Goal: Task Accomplishment & Management: Complete application form

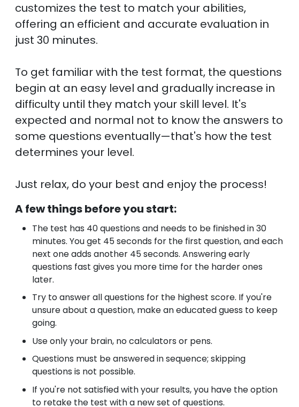
scroll to position [315, 0]
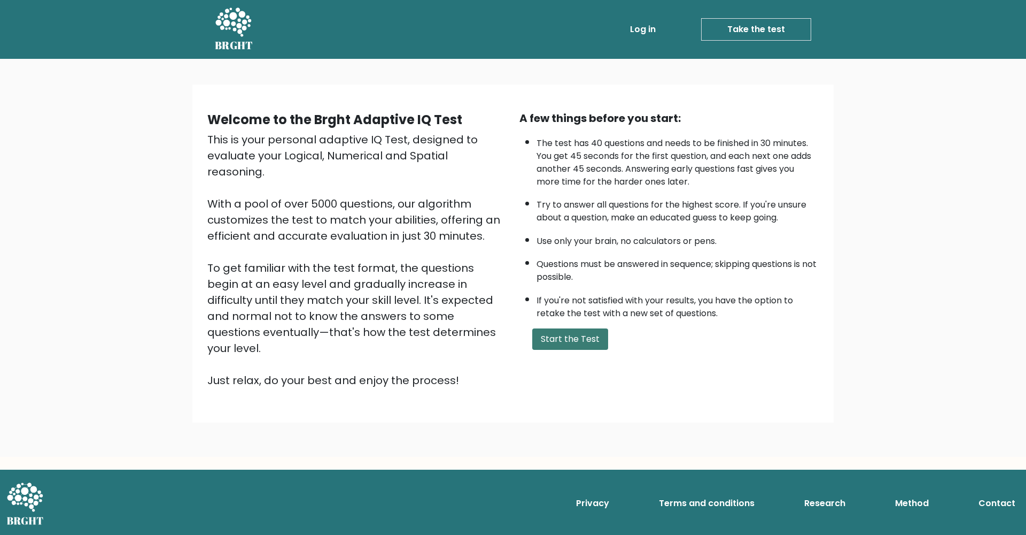
click at [570, 350] on button "Start the Test" at bounding box center [570, 338] width 76 height 21
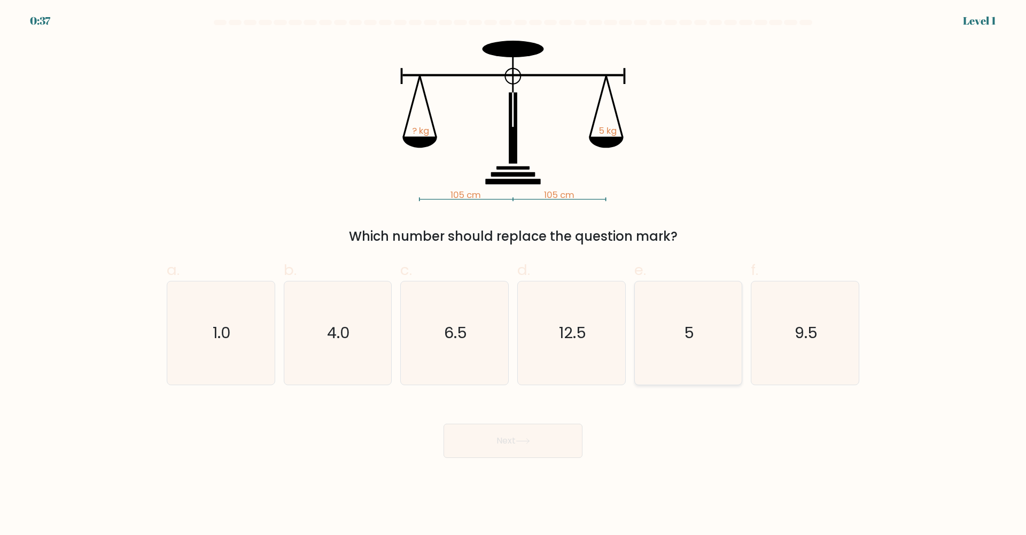
click at [707, 337] on icon "5" at bounding box center [688, 332] width 103 height 103
click at [514, 274] on input "e. 5" at bounding box center [513, 270] width 1 height 7
radio input "true"
click at [557, 446] on button "Next" at bounding box center [513, 440] width 139 height 34
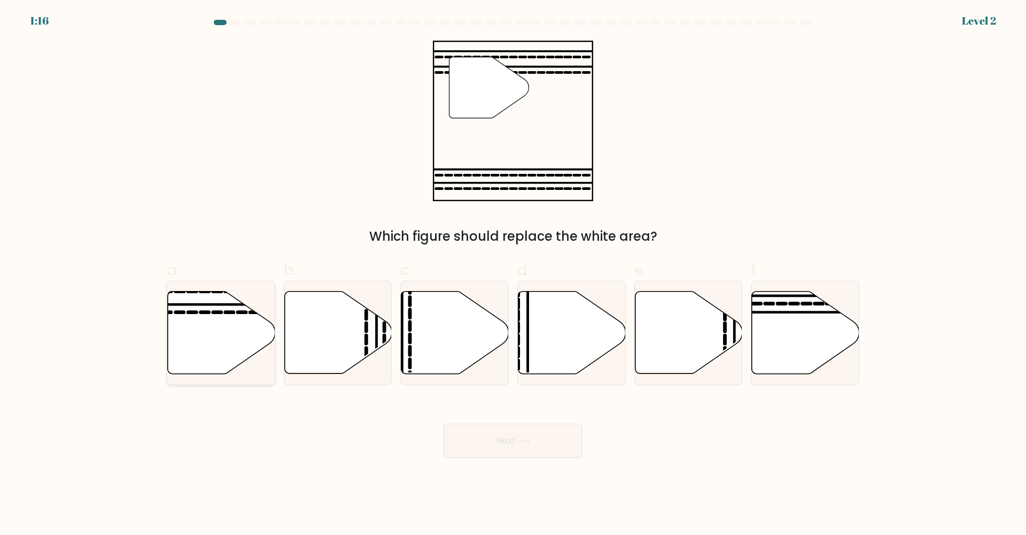
click at [233, 334] on icon at bounding box center [221, 332] width 107 height 82
click at [513, 274] on input "a." at bounding box center [513, 270] width 1 height 7
radio input "true"
click at [559, 440] on button "Next" at bounding box center [513, 440] width 139 height 34
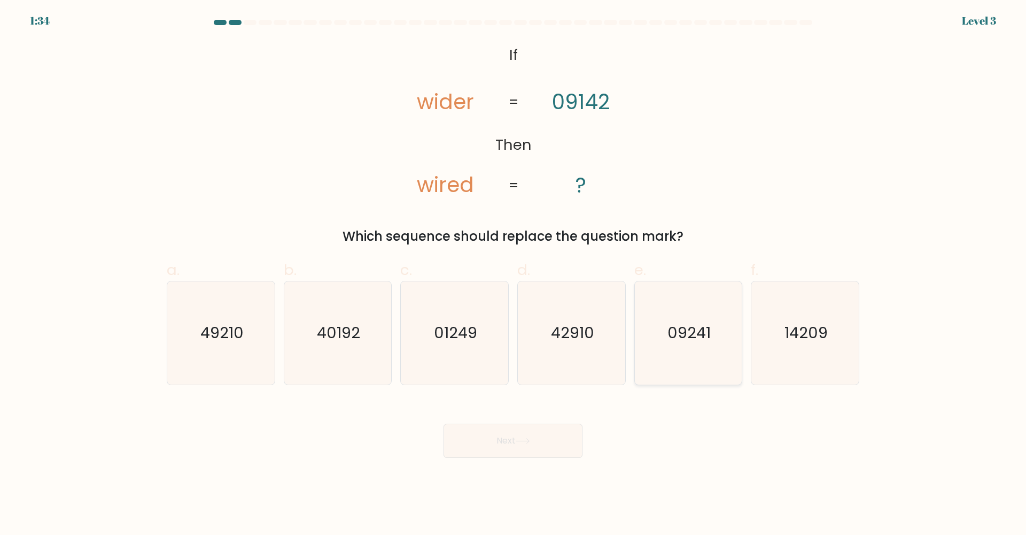
click at [714, 344] on icon "09241" at bounding box center [688, 332] width 103 height 103
click at [514, 274] on input "e. 09241" at bounding box center [513, 270] width 1 height 7
radio input "true"
click at [485, 444] on button "Next" at bounding box center [513, 440] width 139 height 34
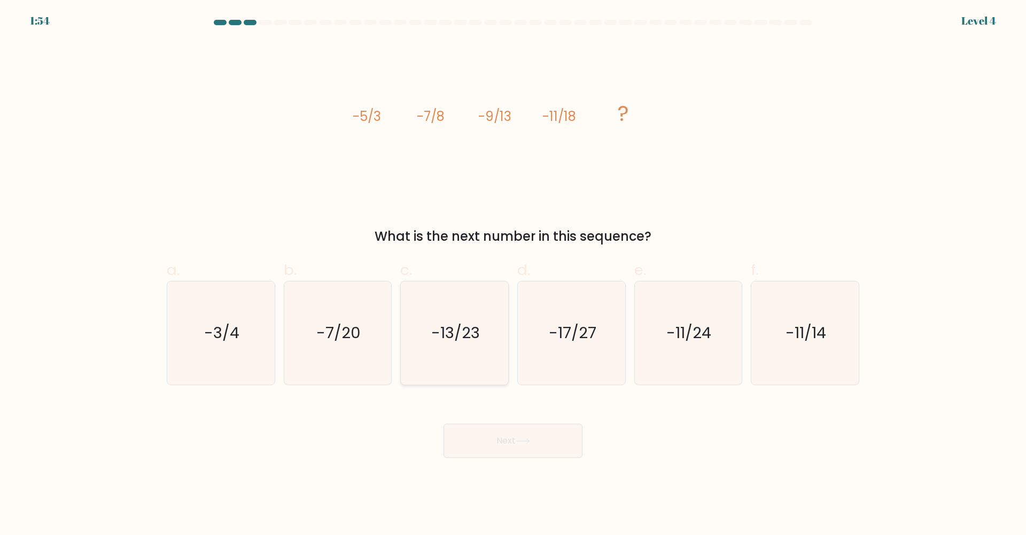
click at [460, 337] on text "-13/23" at bounding box center [455, 332] width 49 height 21
click at [513, 274] on input "c. -13/23" at bounding box center [513, 270] width 1 height 7
radio input "true"
click at [470, 422] on div "Next" at bounding box center [513, 428] width 706 height 60
click at [472, 436] on button "Next" at bounding box center [513, 440] width 139 height 34
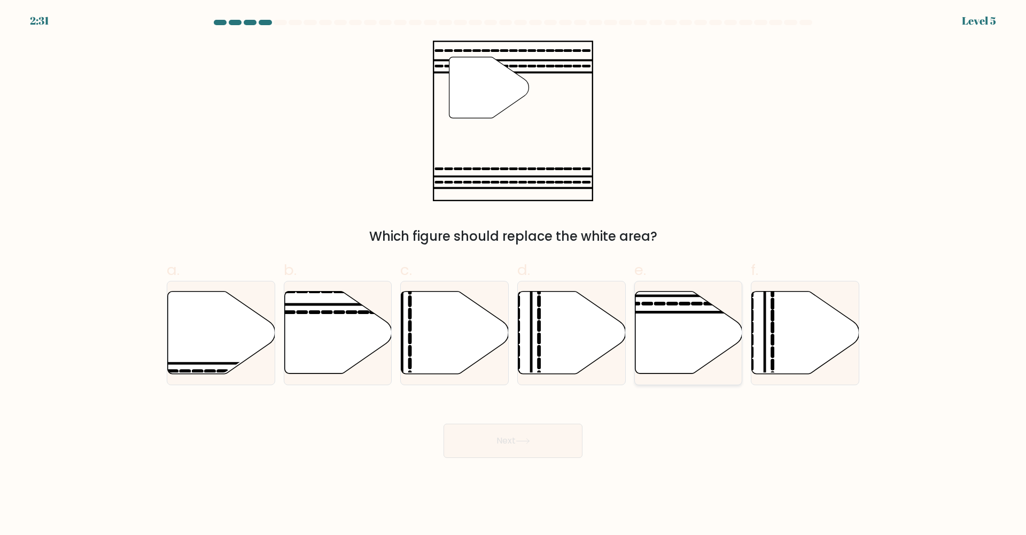
click at [671, 345] on icon at bounding box center [688, 332] width 107 height 82
click at [514, 274] on input "e." at bounding box center [513, 270] width 1 height 7
radio input "true"
click at [569, 453] on button "Next" at bounding box center [513, 440] width 139 height 34
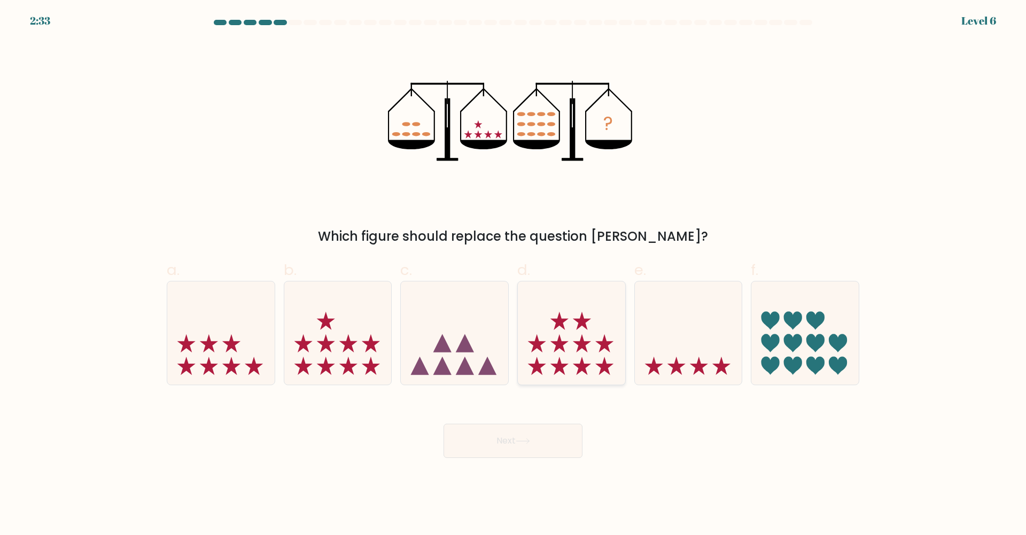
drag, startPoint x: 552, startPoint y: 305, endPoint x: 552, endPoint y: 318, distance: 12.8
click at [553, 306] on icon at bounding box center [571, 333] width 107 height 89
click at [514, 274] on input "d." at bounding box center [513, 270] width 1 height 7
radio input "true"
click at [503, 459] on body "2:32 Level 6" at bounding box center [513, 267] width 1026 height 535
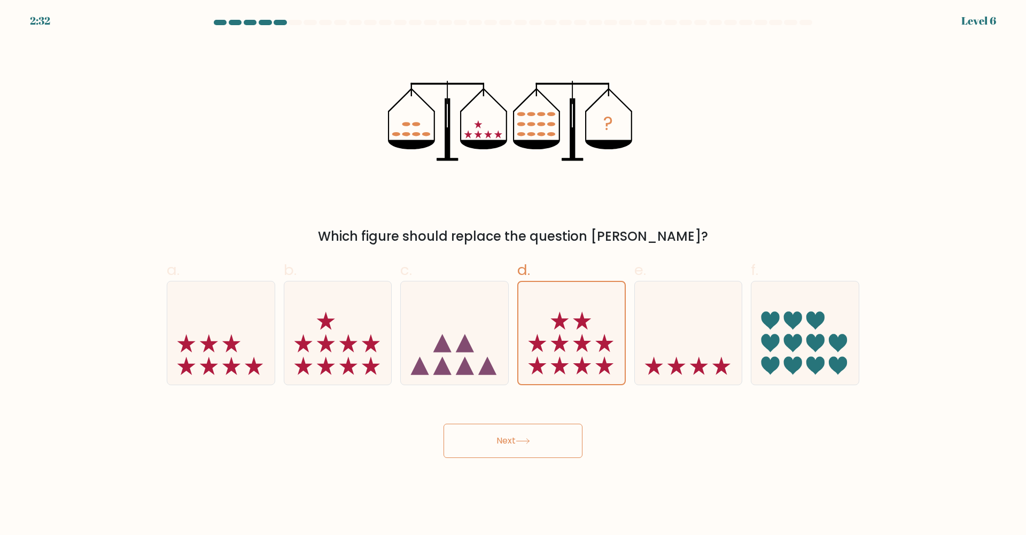
click at [500, 450] on button "Next" at bounding box center [513, 440] width 139 height 34
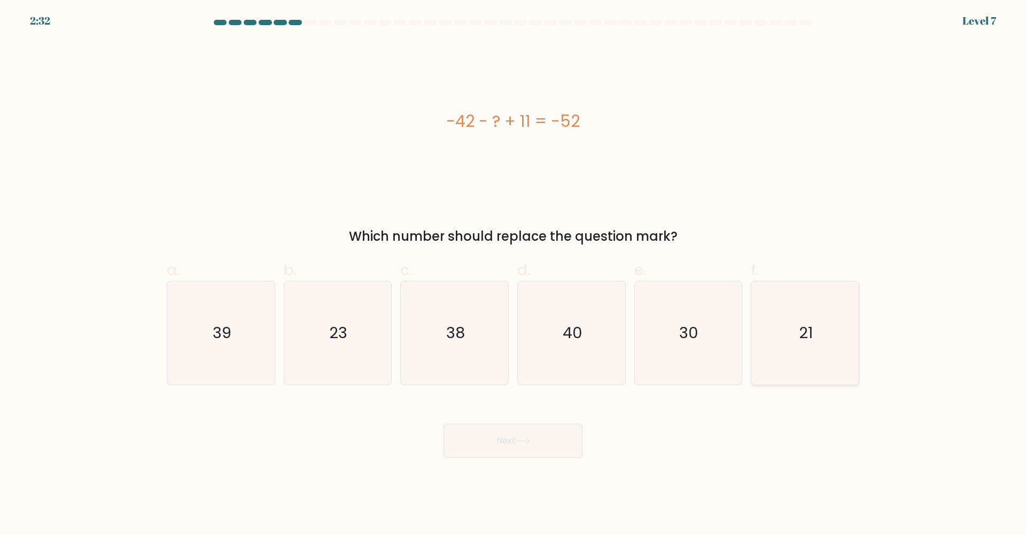
click at [817, 325] on icon "21" at bounding box center [805, 332] width 103 height 103
click at [514, 274] on input "f. 21" at bounding box center [513, 270] width 1 height 7
radio input "true"
click at [553, 452] on button "Next" at bounding box center [513, 440] width 139 height 34
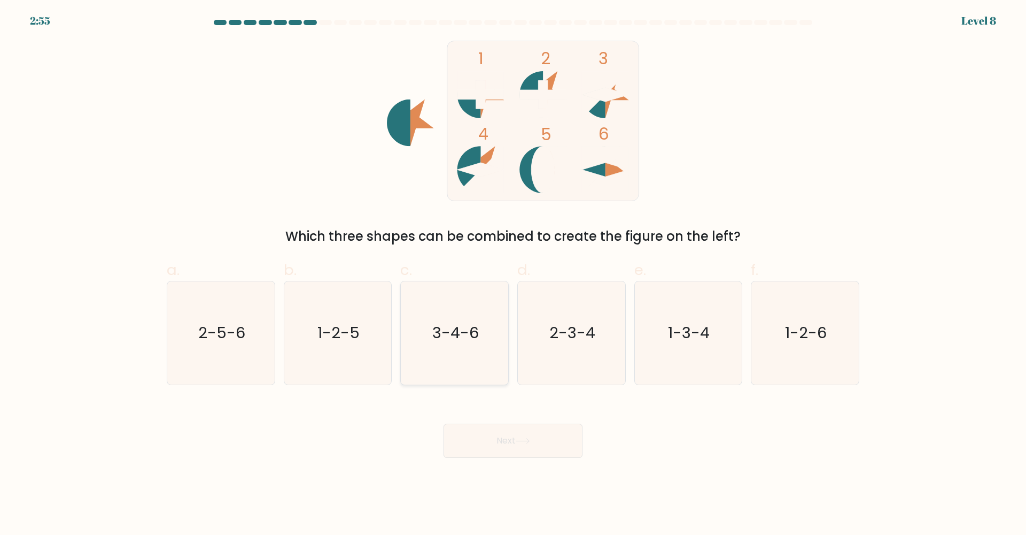
click at [465, 358] on icon "3-4-6" at bounding box center [454, 332] width 103 height 103
click at [513, 274] on input "c. 3-4-6" at bounding box center [513, 270] width 1 height 7
radio input "true"
click at [481, 439] on button "Next" at bounding box center [513, 440] width 139 height 34
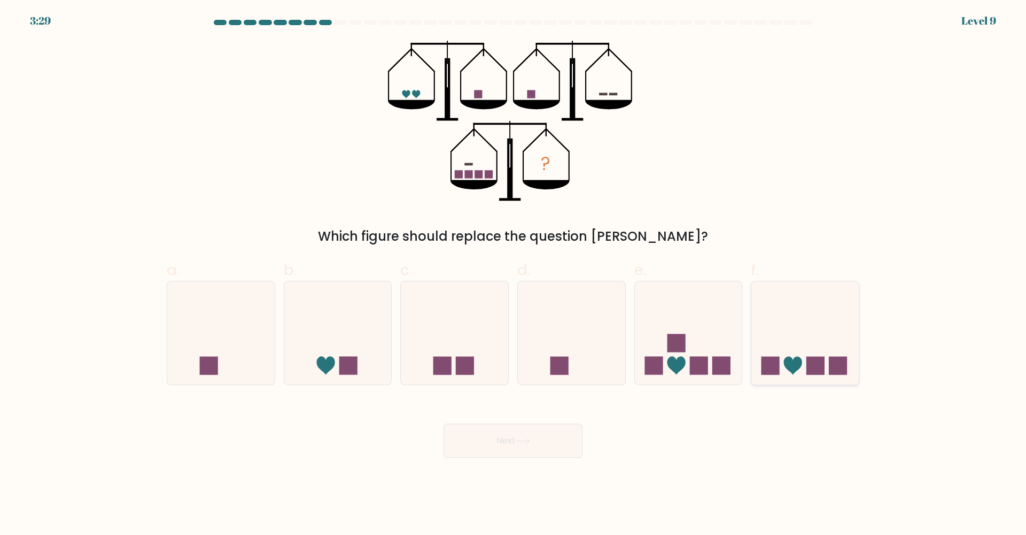
click at [777, 319] on icon at bounding box center [805, 333] width 107 height 89
click at [514, 274] on input "f." at bounding box center [513, 270] width 1 height 7
radio input "true"
click at [552, 438] on button "Next" at bounding box center [513, 440] width 139 height 34
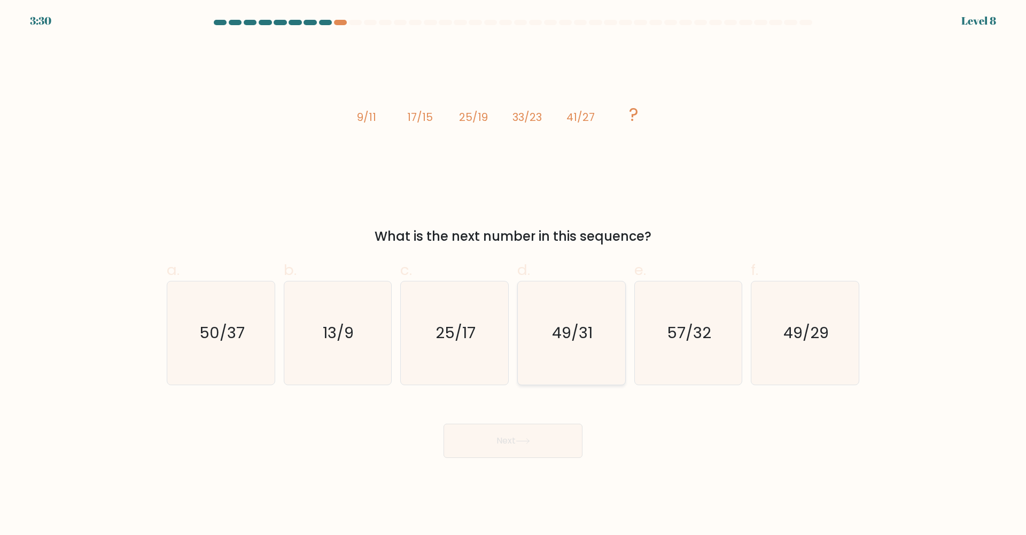
click at [569, 322] on text "49/31" at bounding box center [572, 332] width 41 height 21
click at [514, 274] on input "d. 49/31" at bounding box center [513, 270] width 1 height 7
radio input "true"
click at [507, 446] on button "Next" at bounding box center [513, 440] width 139 height 34
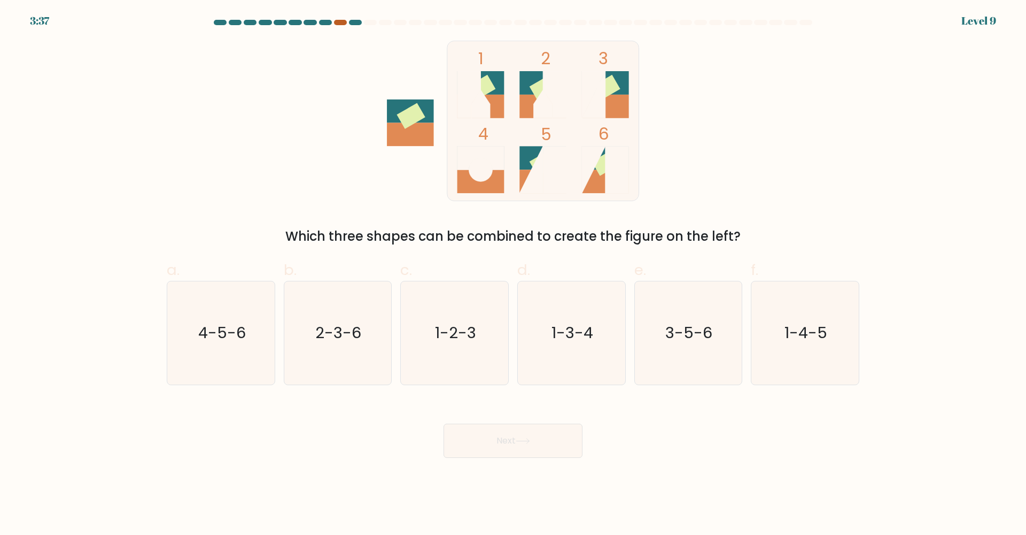
click at [342, 20] on div at bounding box center [340, 22] width 13 height 5
click at [344, 21] on div at bounding box center [340, 22] width 13 height 5
click at [343, 24] on div at bounding box center [340, 22] width 13 height 5
drag, startPoint x: 673, startPoint y: 361, endPoint x: 660, endPoint y: 398, distance: 39.2
click at [673, 361] on icon "3-5-6" at bounding box center [688, 332] width 103 height 103
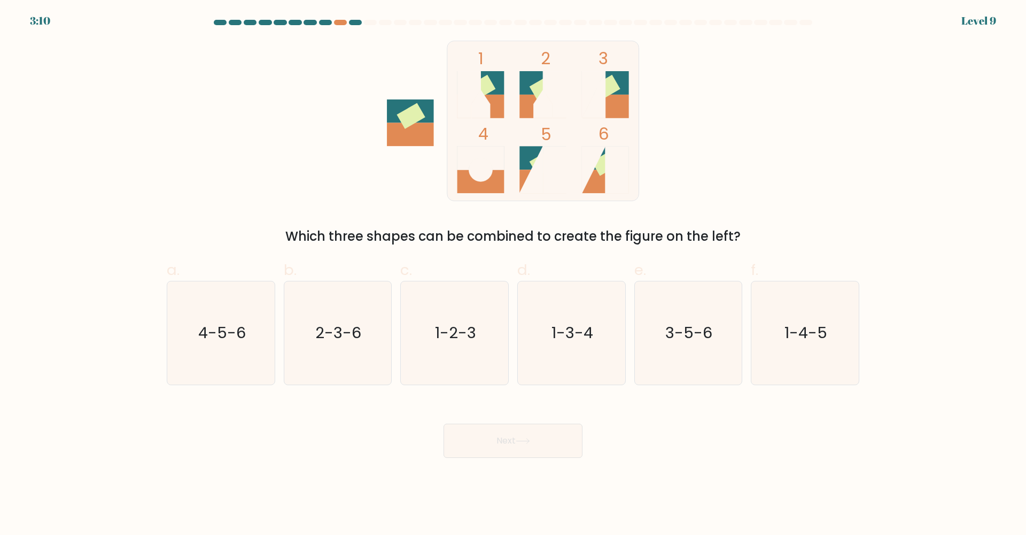
click at [514, 274] on input "e. 3-5-6" at bounding box center [513, 270] width 1 height 7
radio input "true"
click at [550, 441] on button "Next" at bounding box center [513, 440] width 139 height 34
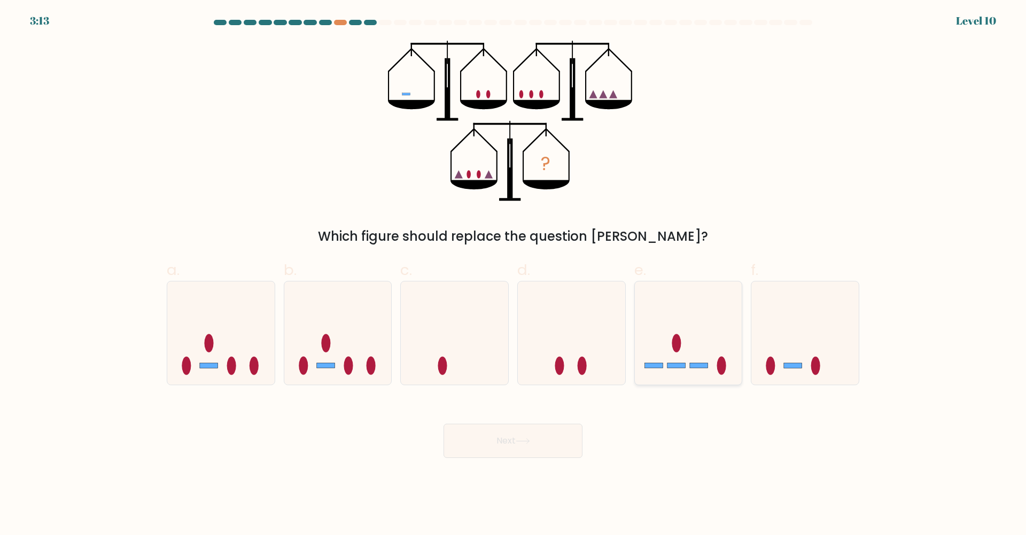
click at [717, 358] on icon at bounding box center [688, 333] width 107 height 89
click at [514, 274] on input "e." at bounding box center [513, 270] width 1 height 7
radio input "true"
click at [538, 445] on button "Next" at bounding box center [513, 440] width 139 height 34
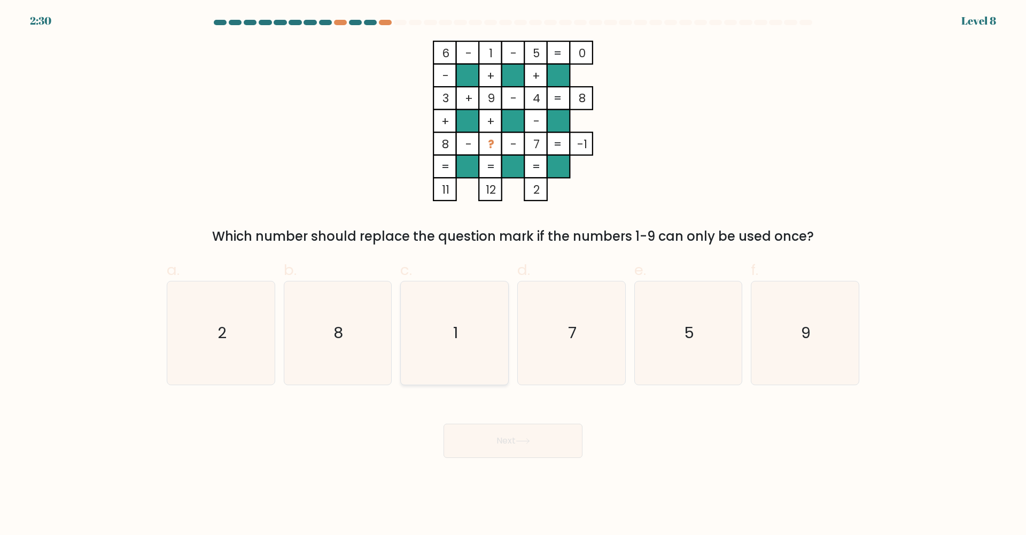
click at [433, 315] on icon "1" at bounding box center [454, 332] width 103 height 103
click at [513, 274] on input "c. 1" at bounding box center [513, 270] width 1 height 7
radio input "true"
click at [476, 335] on icon "1" at bounding box center [455, 333] width 102 height 102
click at [513, 274] on input "c. 1" at bounding box center [513, 270] width 1 height 7
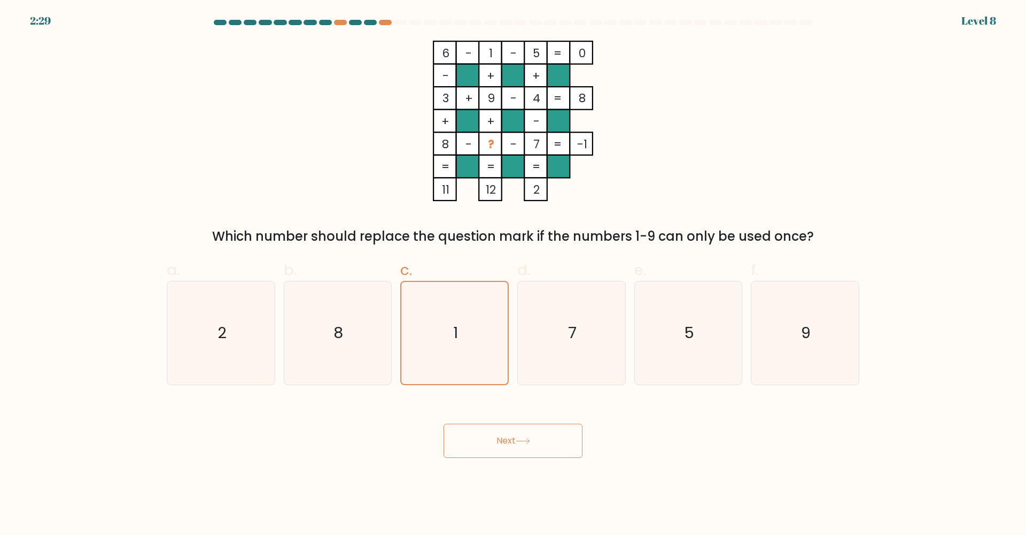
click at [484, 413] on div "Next" at bounding box center [513, 428] width 706 height 60
click at [487, 438] on button "Next" at bounding box center [513, 440] width 139 height 34
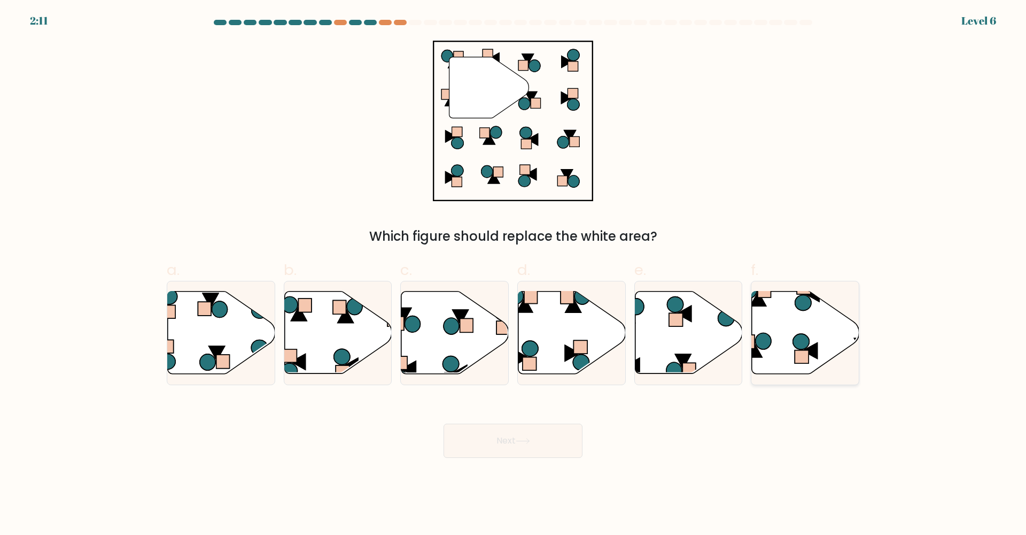
click at [814, 317] on icon at bounding box center [805, 332] width 107 height 82
click at [514, 274] on input "f." at bounding box center [513, 270] width 1 height 7
radio input "true"
click at [551, 430] on button "Next" at bounding box center [513, 440] width 139 height 34
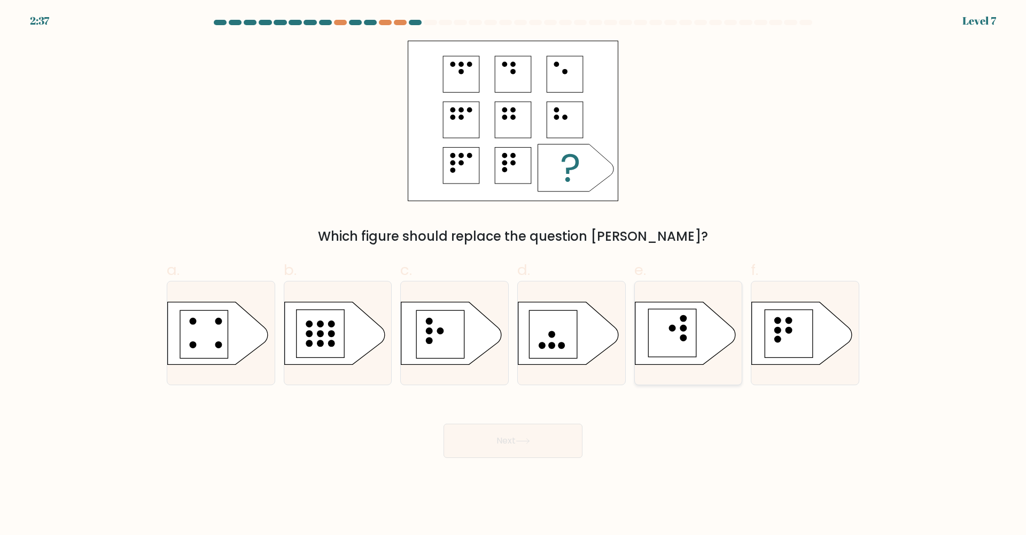
click at [690, 330] on rect at bounding box center [673, 332] width 48 height 48
click at [514, 274] on input "e." at bounding box center [513, 270] width 1 height 7
radio input "true"
click at [457, 335] on rect at bounding box center [441, 334] width 48 height 48
click at [513, 274] on input "c." at bounding box center [513, 270] width 1 height 7
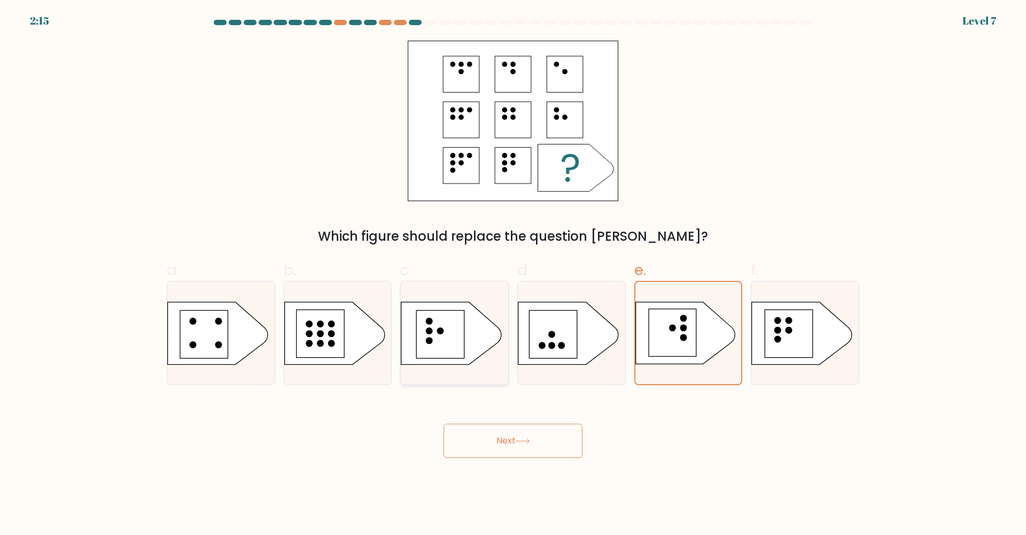
radio input "true"
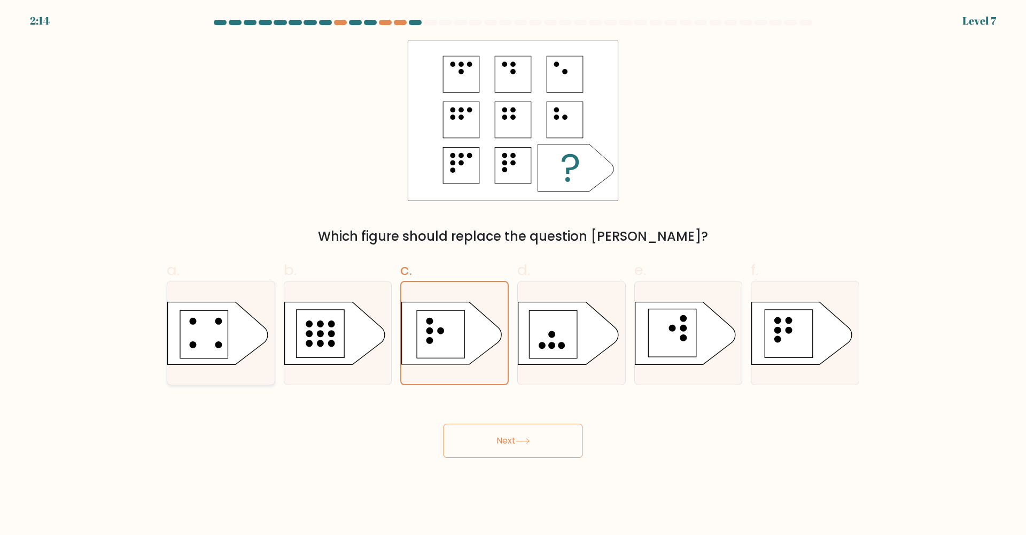
click at [217, 333] on rect at bounding box center [204, 334] width 48 height 48
click at [513, 274] on input "a." at bounding box center [513, 270] width 1 height 7
radio input "true"
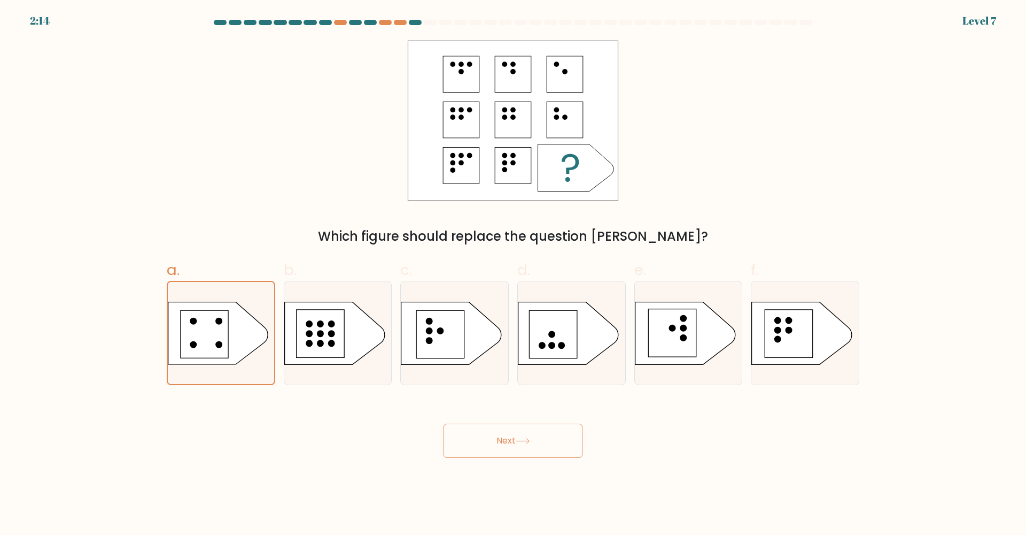
click at [509, 437] on button "Next" at bounding box center [513, 440] width 139 height 34
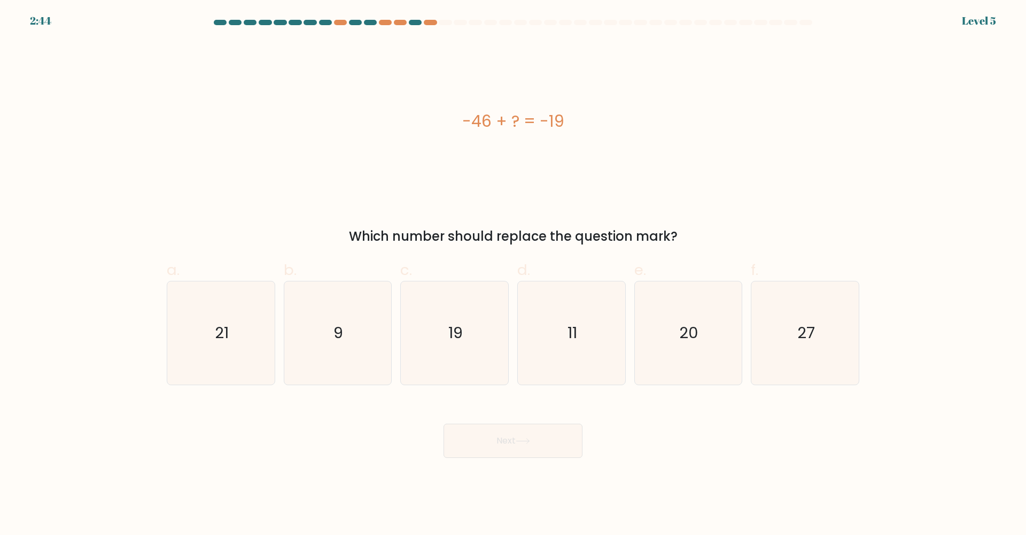
click at [608, 408] on div "Next" at bounding box center [513, 428] width 706 height 60
click at [797, 308] on icon "27" at bounding box center [805, 332] width 103 height 103
click at [514, 274] on input "f. 27" at bounding box center [513, 270] width 1 height 7
radio input "true"
drag, startPoint x: 599, startPoint y: 454, endPoint x: 560, endPoint y: 436, distance: 43.5
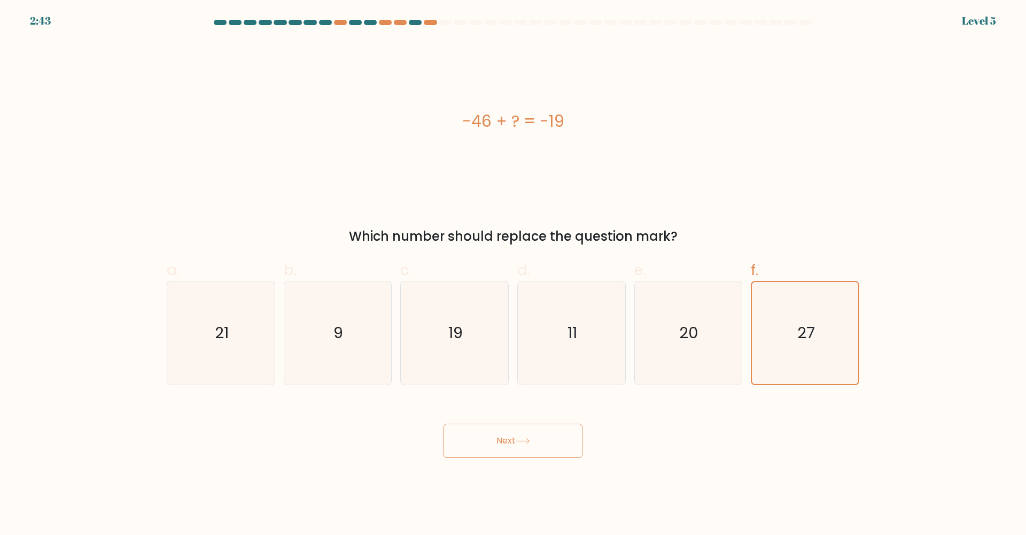
click at [599, 454] on div "Next" at bounding box center [513, 428] width 706 height 60
click at [560, 436] on button "Next" at bounding box center [513, 440] width 139 height 34
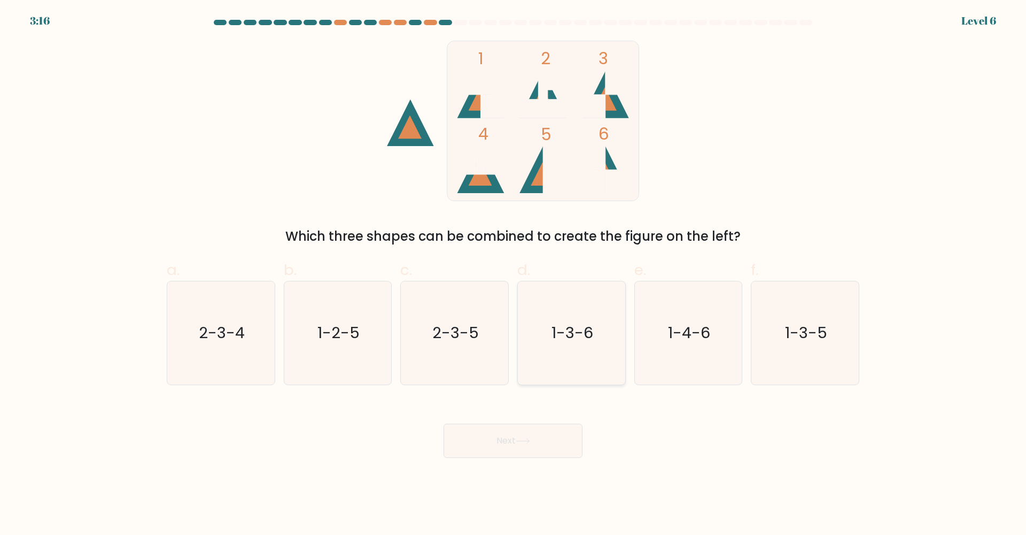
click at [556, 368] on icon "1-3-6" at bounding box center [571, 332] width 103 height 103
click at [514, 274] on input "d. 1-3-6" at bounding box center [513, 270] width 1 height 7
radio input "true"
click at [524, 437] on button "Next" at bounding box center [513, 440] width 139 height 34
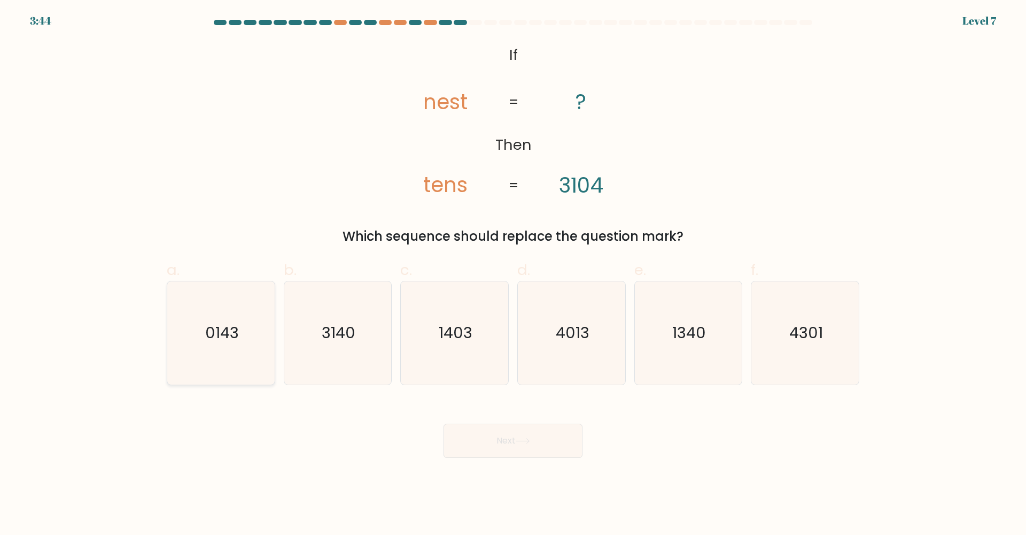
click at [186, 318] on icon "0143" at bounding box center [220, 332] width 103 height 103
click at [513, 274] on input "a. 0143" at bounding box center [513, 270] width 1 height 7
radio input "true"
click at [534, 432] on button "Next" at bounding box center [513, 440] width 139 height 34
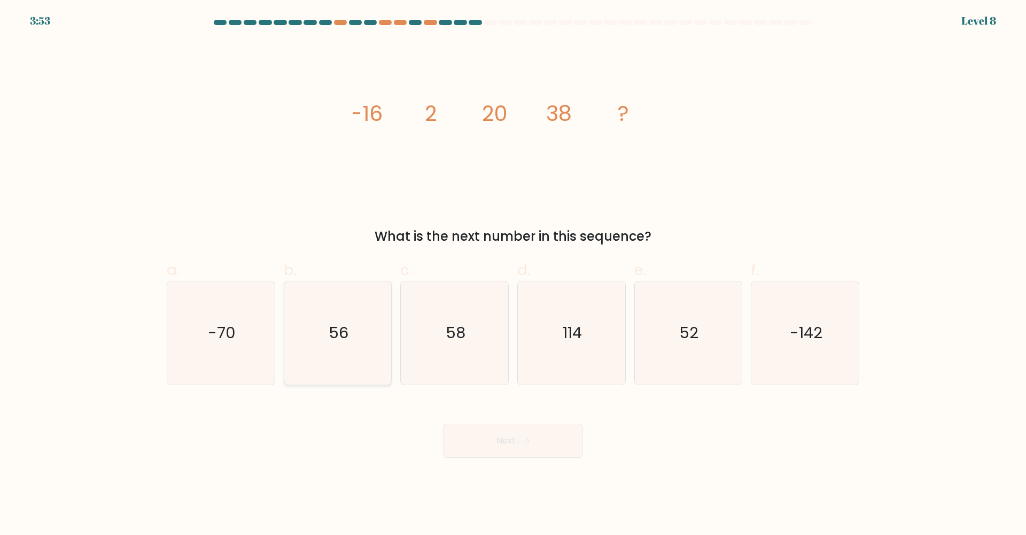
click at [328, 357] on icon "56" at bounding box center [337, 332] width 103 height 103
click at [513, 274] on input "b. 56" at bounding box center [513, 270] width 1 height 7
radio input "true"
click at [532, 435] on button "Next" at bounding box center [513, 440] width 139 height 34
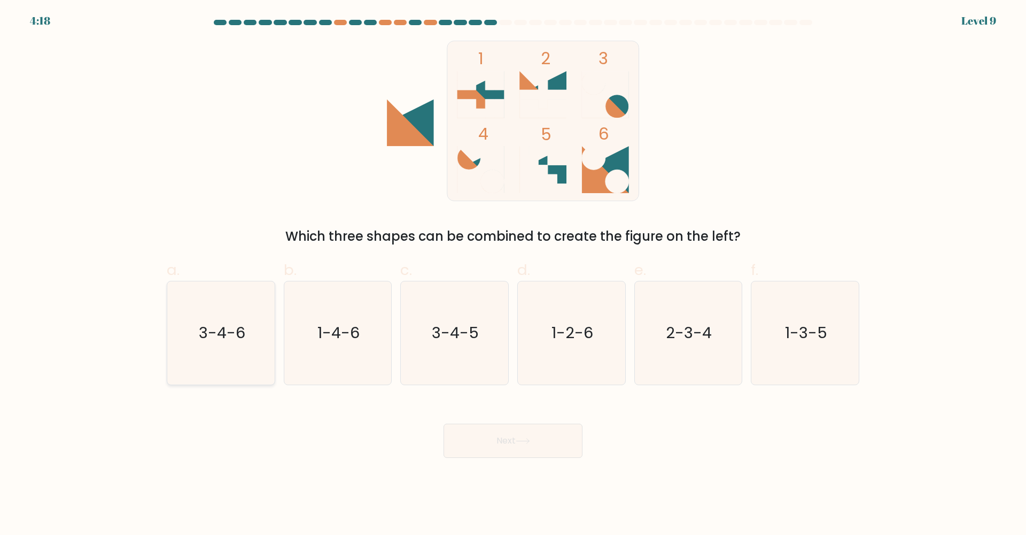
click at [227, 358] on icon "3-4-6" at bounding box center [220, 332] width 103 height 103
click at [513, 274] on input "a. 3-4-6" at bounding box center [513, 270] width 1 height 7
radio input "true"
click at [555, 420] on div "Next" at bounding box center [513, 428] width 706 height 60
click at [558, 433] on button "Next" at bounding box center [513, 440] width 139 height 34
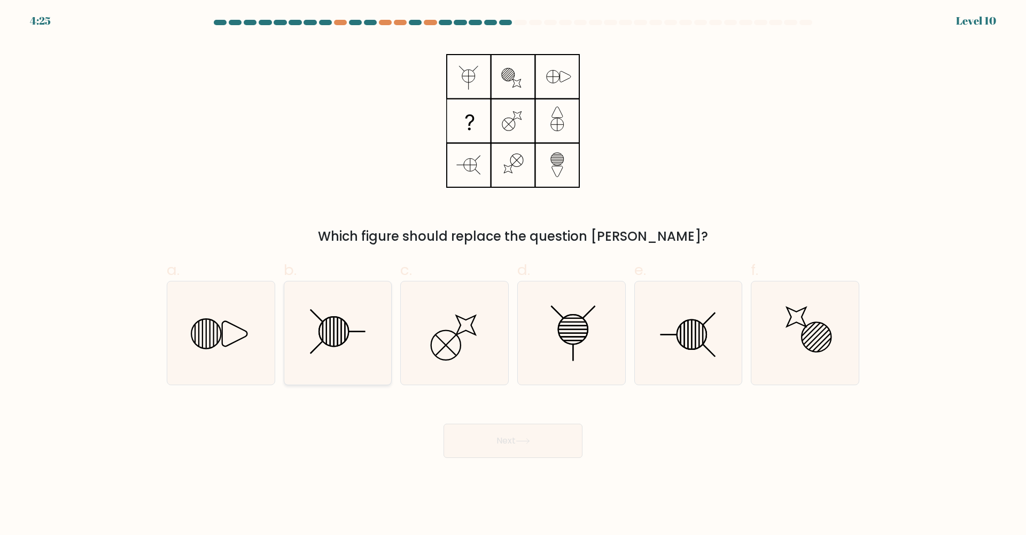
click at [364, 364] on icon at bounding box center [337, 332] width 103 height 103
click at [513, 274] on input "b." at bounding box center [513, 270] width 1 height 7
radio input "true"
click at [516, 438] on button "Next" at bounding box center [513, 440] width 139 height 34
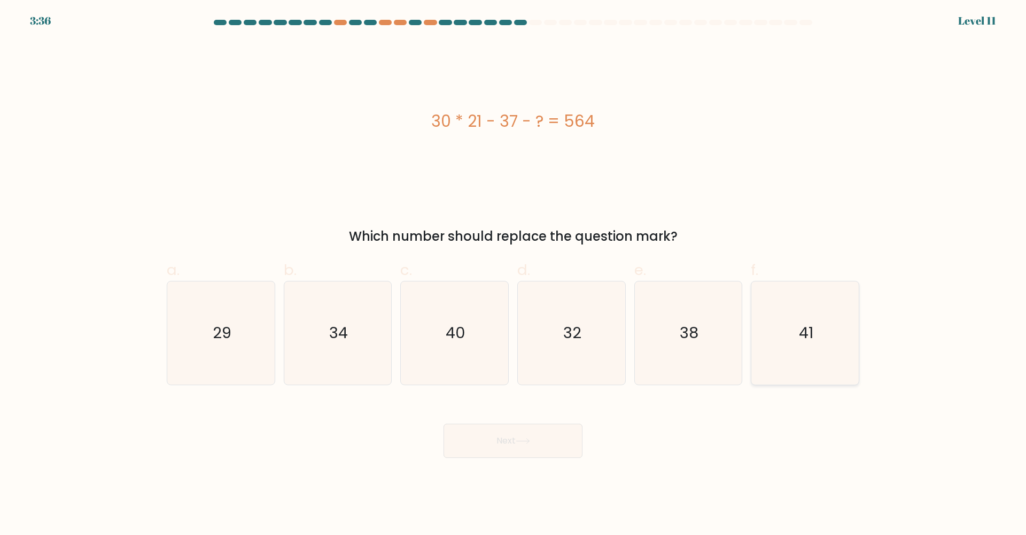
click at [837, 344] on icon "41" at bounding box center [805, 332] width 103 height 103
click at [514, 274] on input "f. 41" at bounding box center [513, 270] width 1 height 7
radio input "true"
click at [517, 443] on button "Next" at bounding box center [513, 440] width 139 height 34
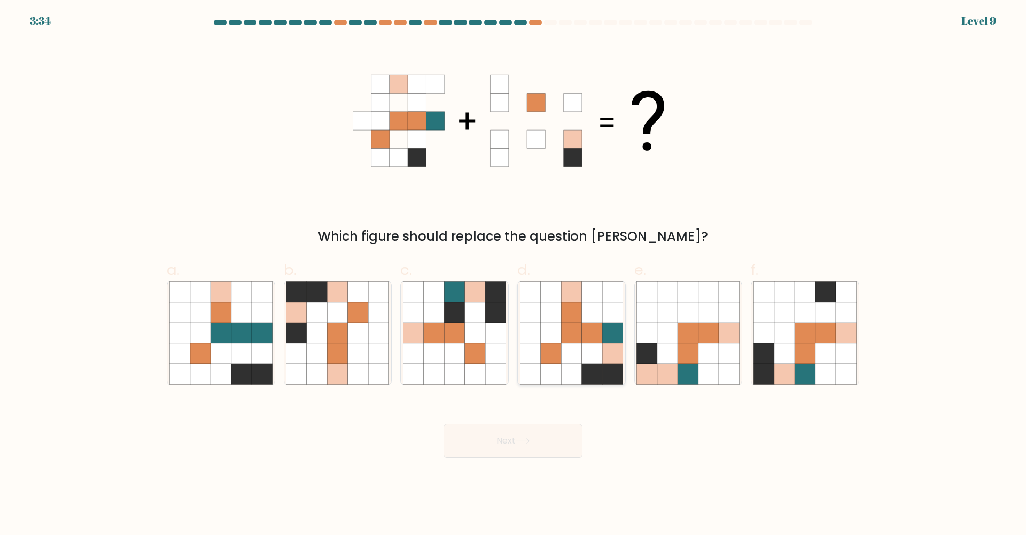
click at [612, 361] on icon at bounding box center [613, 353] width 20 height 20
click at [514, 274] on input "d." at bounding box center [513, 270] width 1 height 7
radio input "true"
click at [535, 441] on button "Next" at bounding box center [513, 440] width 139 height 34
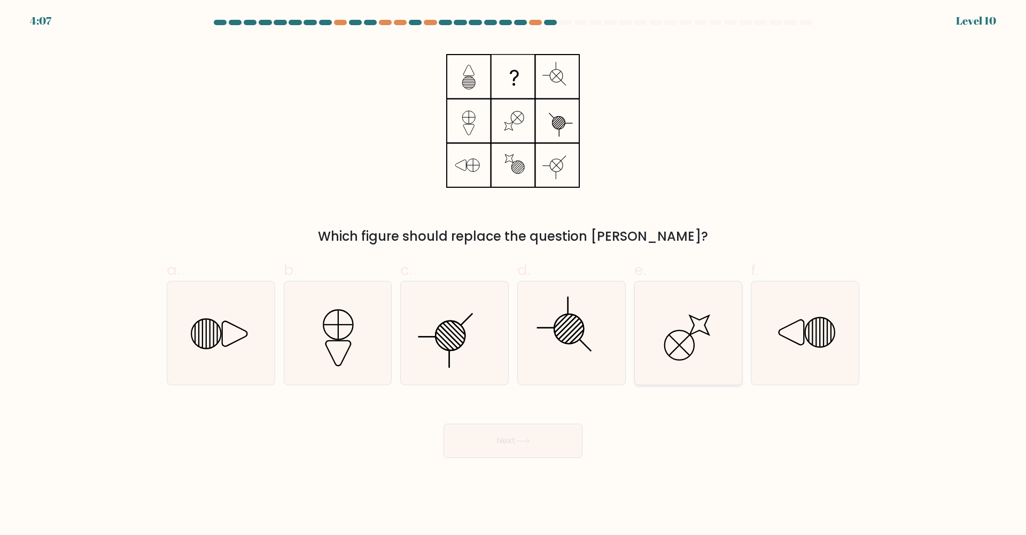
click at [660, 356] on icon at bounding box center [688, 332] width 103 height 103
click at [514, 274] on input "e." at bounding box center [513, 270] width 1 height 7
radio input "true"
click at [532, 419] on div "Next" at bounding box center [513, 428] width 706 height 60
click at [527, 438] on icon at bounding box center [523, 441] width 14 height 6
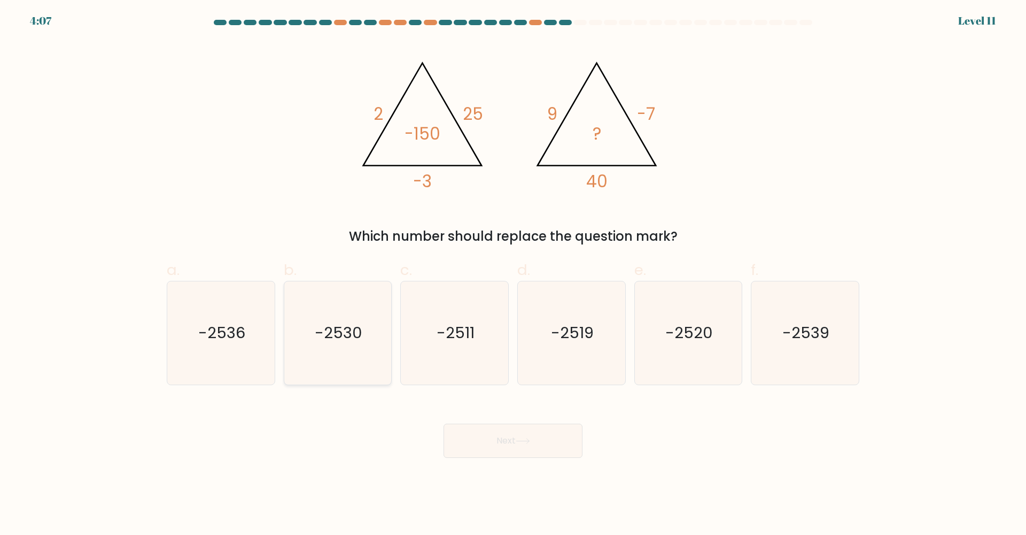
click at [334, 355] on icon "-2530" at bounding box center [337, 332] width 103 height 103
click at [513, 274] on input "b. -2530" at bounding box center [513, 270] width 1 height 7
radio input "true"
click at [533, 437] on button "Next" at bounding box center [513, 440] width 139 height 34
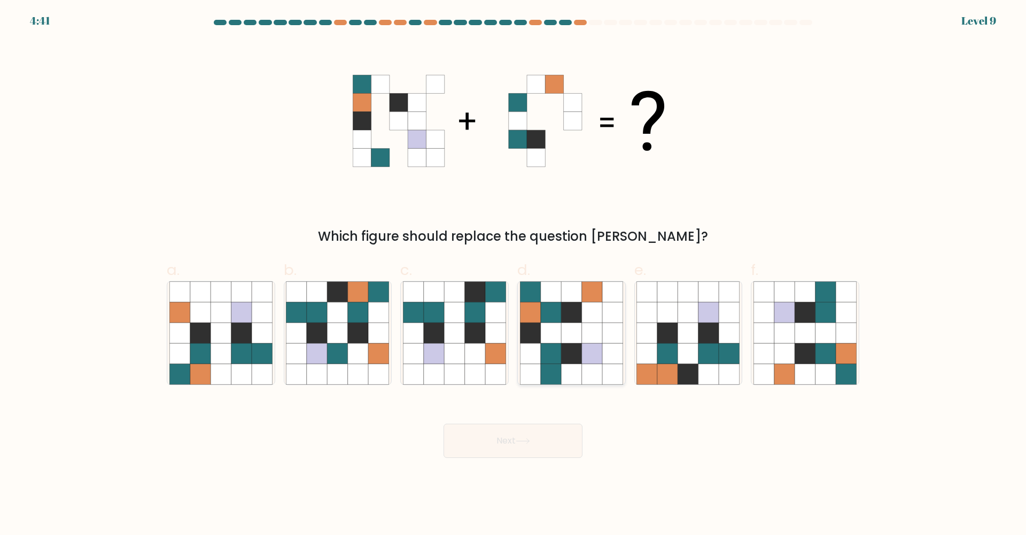
click at [578, 377] on icon at bounding box center [571, 374] width 20 height 20
click at [514, 274] on input "d." at bounding box center [513, 270] width 1 height 7
radio input "true"
click at [553, 446] on button "Next" at bounding box center [513, 440] width 139 height 34
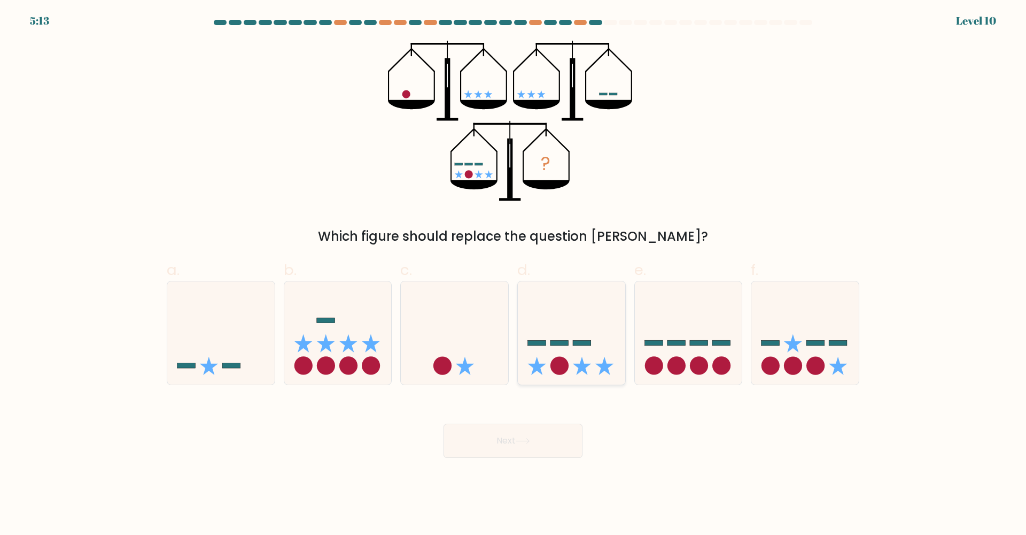
click at [568, 371] on icon at bounding box center [571, 333] width 107 height 89
click at [514, 274] on input "d." at bounding box center [513, 270] width 1 height 7
radio input "true"
click at [547, 442] on button "Next" at bounding box center [513, 440] width 139 height 34
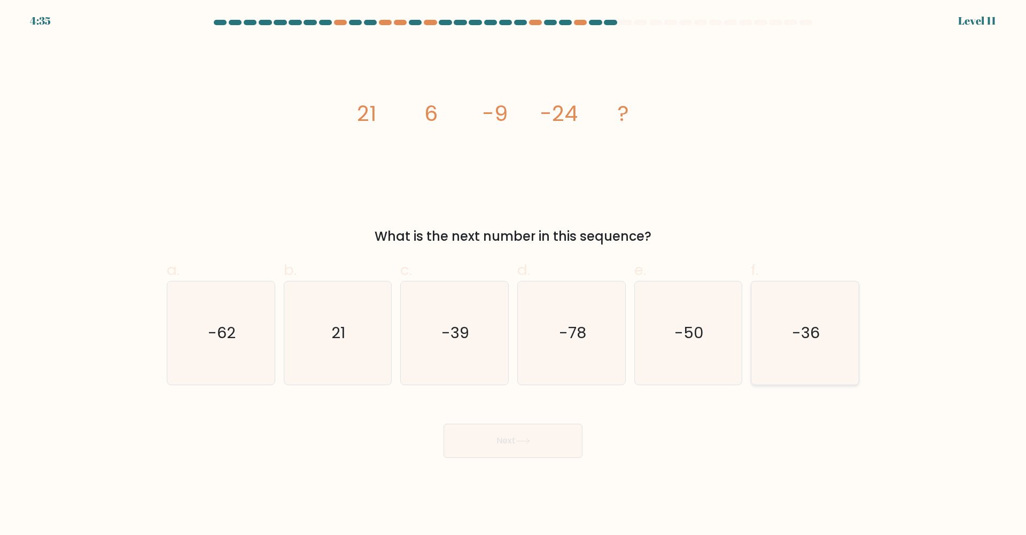
click at [833, 318] on icon "-36" at bounding box center [805, 332] width 103 height 103
click at [514, 274] on input "f. -36" at bounding box center [513, 270] width 1 height 7
radio input "true"
click at [569, 445] on button "Next" at bounding box center [513, 440] width 139 height 34
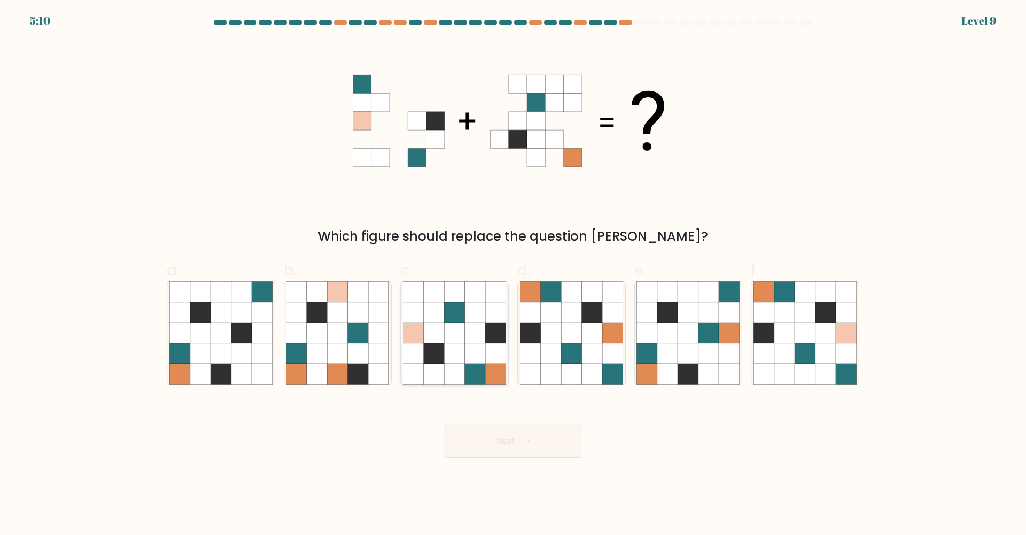
click at [488, 376] on icon at bounding box center [495, 374] width 20 height 20
click at [513, 274] on input "c." at bounding box center [513, 270] width 1 height 7
radio input "true"
click at [503, 442] on button "Next" at bounding box center [513, 440] width 139 height 34
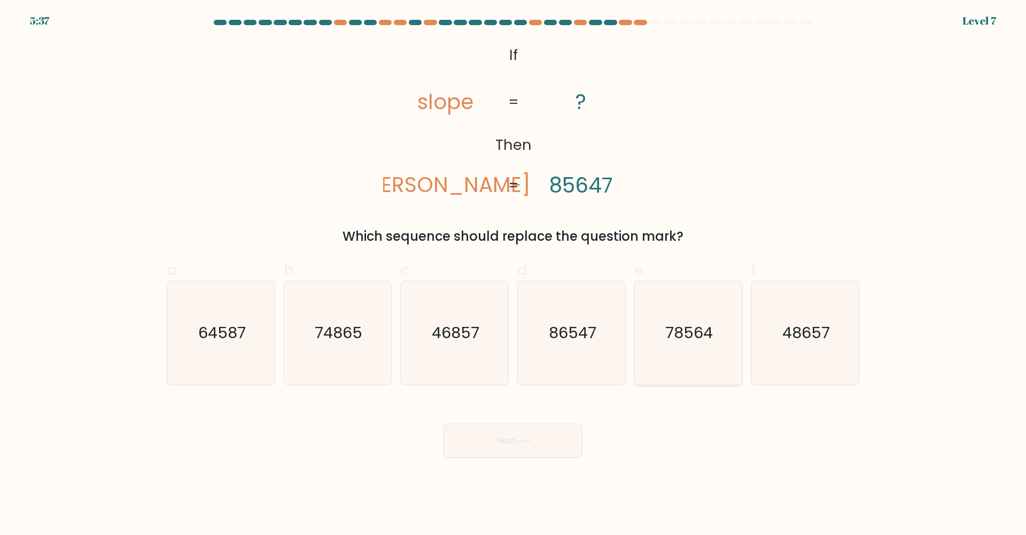
click at [715, 329] on icon "78564" at bounding box center [688, 332] width 103 height 103
click at [514, 274] on input "e. 78564" at bounding box center [513, 270] width 1 height 7
radio input "true"
click at [501, 439] on button "Next" at bounding box center [513, 440] width 139 height 34
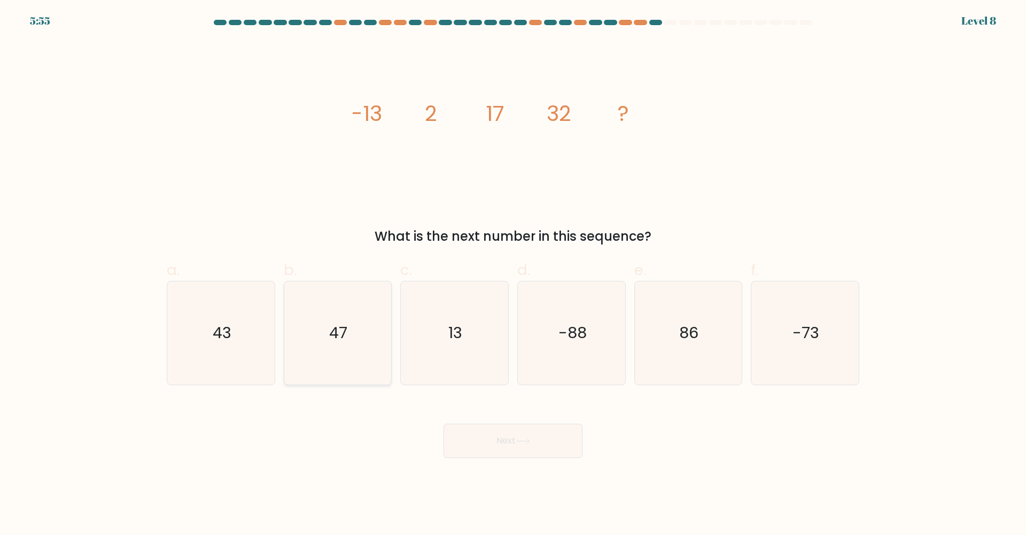
click at [364, 338] on icon "47" at bounding box center [337, 332] width 103 height 103
click at [513, 274] on input "b. 47" at bounding box center [513, 270] width 1 height 7
radio input "true"
click at [507, 431] on button "Next" at bounding box center [513, 440] width 139 height 34
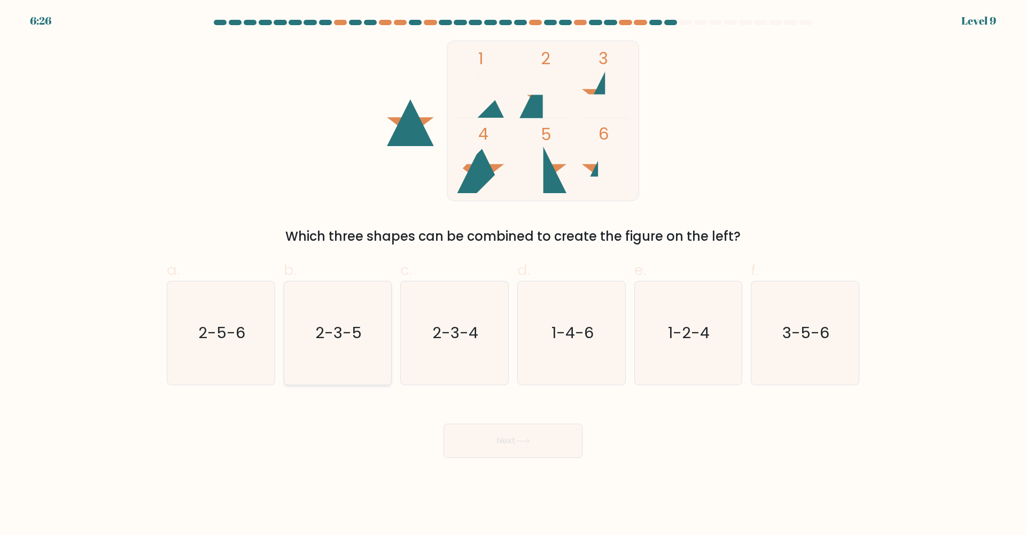
drag, startPoint x: 329, startPoint y: 333, endPoint x: 376, endPoint y: 344, distance: 47.8
click at [329, 333] on text "2-3-5" at bounding box center [338, 332] width 47 height 21
click at [513, 274] on input "b. 2-3-5" at bounding box center [513, 270] width 1 height 7
radio input "true"
click at [507, 435] on button "Next" at bounding box center [513, 440] width 139 height 34
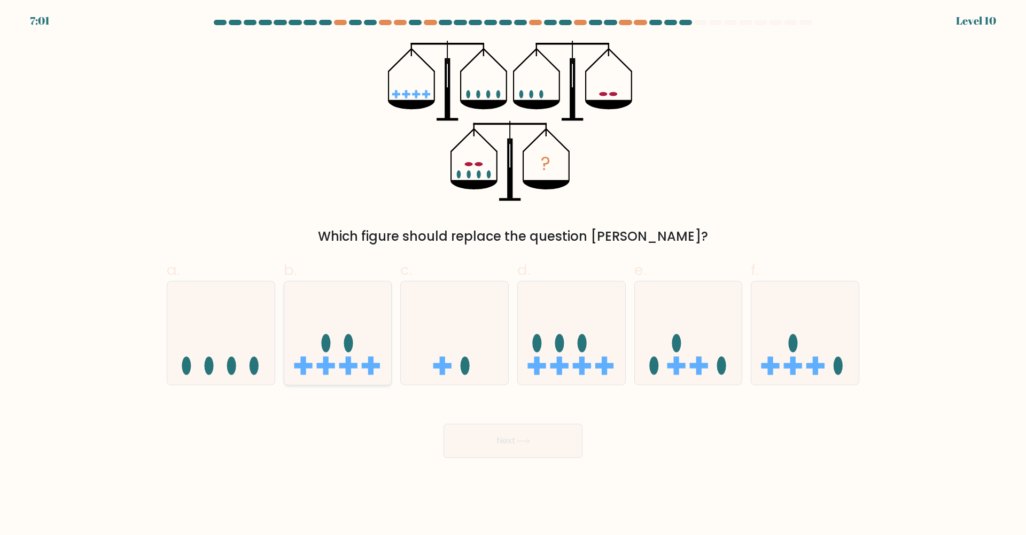
click at [359, 360] on icon at bounding box center [337, 333] width 107 height 89
click at [513, 274] on input "b." at bounding box center [513, 270] width 1 height 7
radio input "true"
click at [567, 451] on button "Next" at bounding box center [513, 440] width 139 height 34
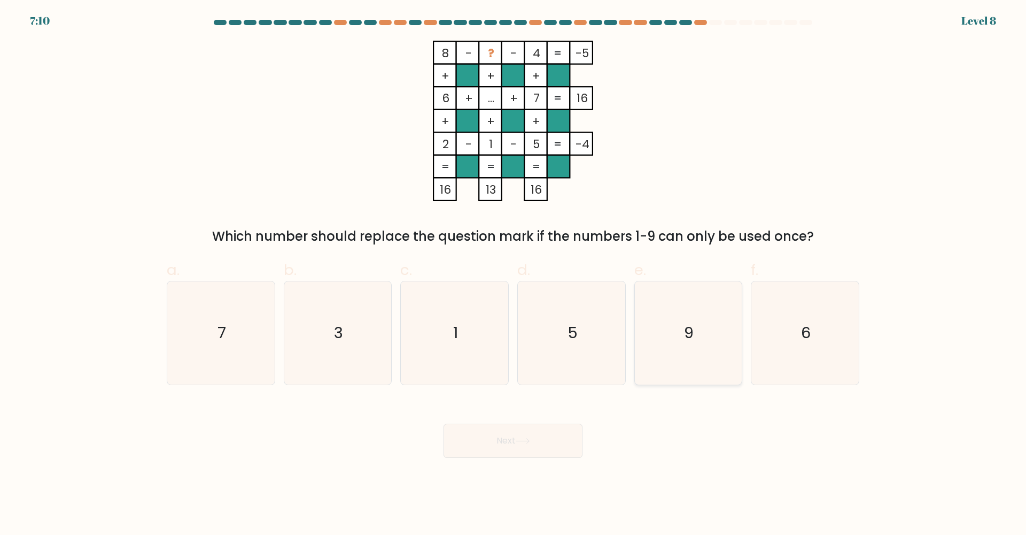
click at [696, 338] on icon "9" at bounding box center [688, 332] width 103 height 103
click at [514, 274] on input "e. 9" at bounding box center [513, 270] width 1 height 7
radio input "true"
click at [518, 443] on button "Next" at bounding box center [513, 440] width 139 height 34
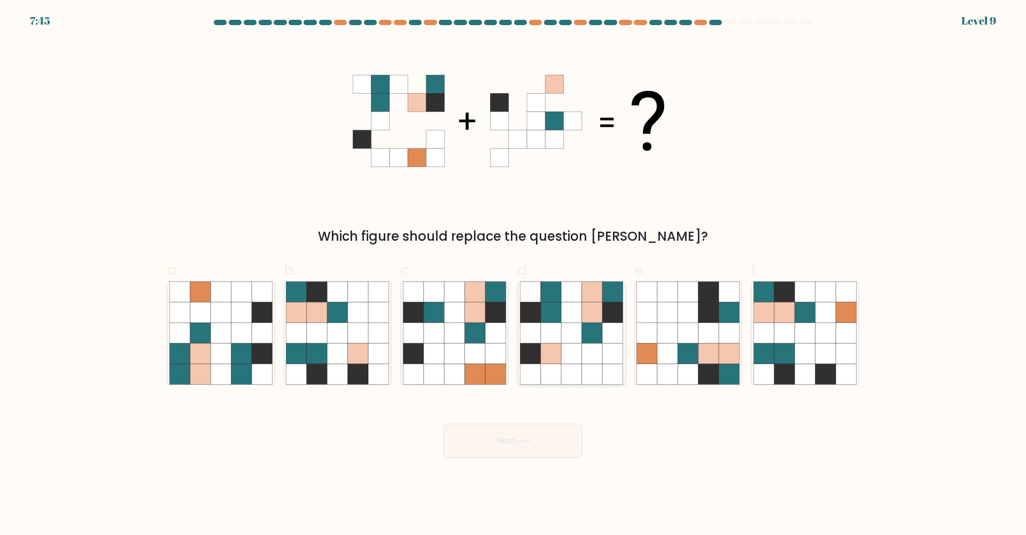
click at [580, 306] on icon at bounding box center [571, 312] width 20 height 20
click at [514, 274] on input "d." at bounding box center [513, 270] width 1 height 7
radio input "true"
click at [456, 334] on icon at bounding box center [454, 333] width 20 height 20
click at [513, 274] on input "c." at bounding box center [513, 270] width 1 height 7
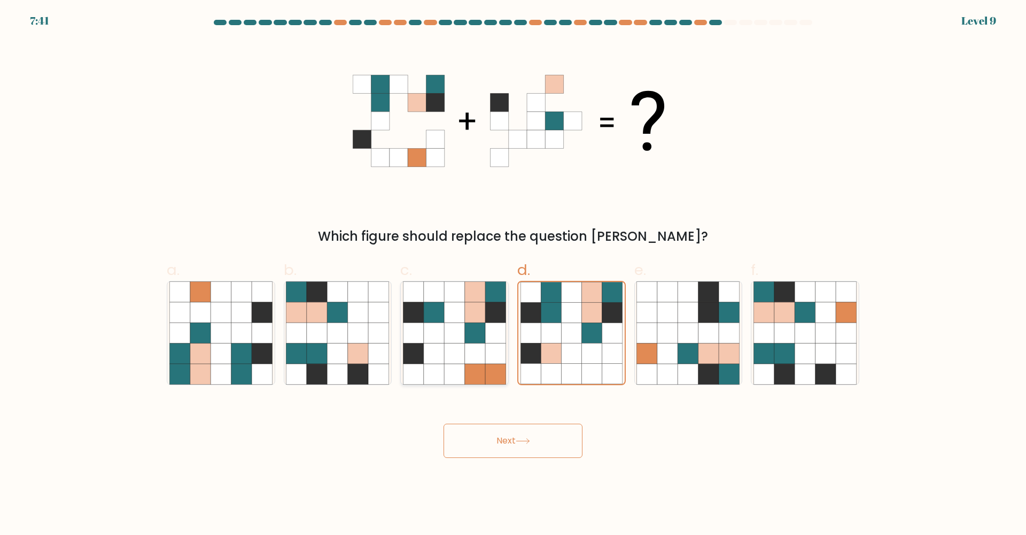
radio input "true"
click at [557, 345] on icon at bounding box center [551, 353] width 20 height 20
click at [514, 274] on input "d." at bounding box center [513, 270] width 1 height 7
radio input "true"
click at [572, 351] on icon at bounding box center [571, 353] width 20 height 20
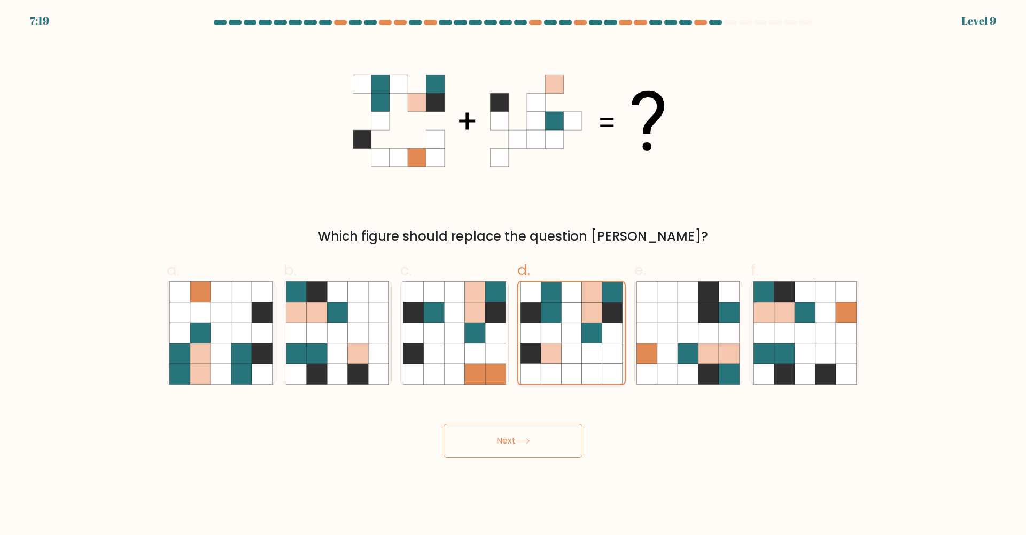
click at [514, 274] on input "d." at bounding box center [513, 270] width 1 height 7
click at [554, 434] on button "Next" at bounding box center [513, 440] width 139 height 34
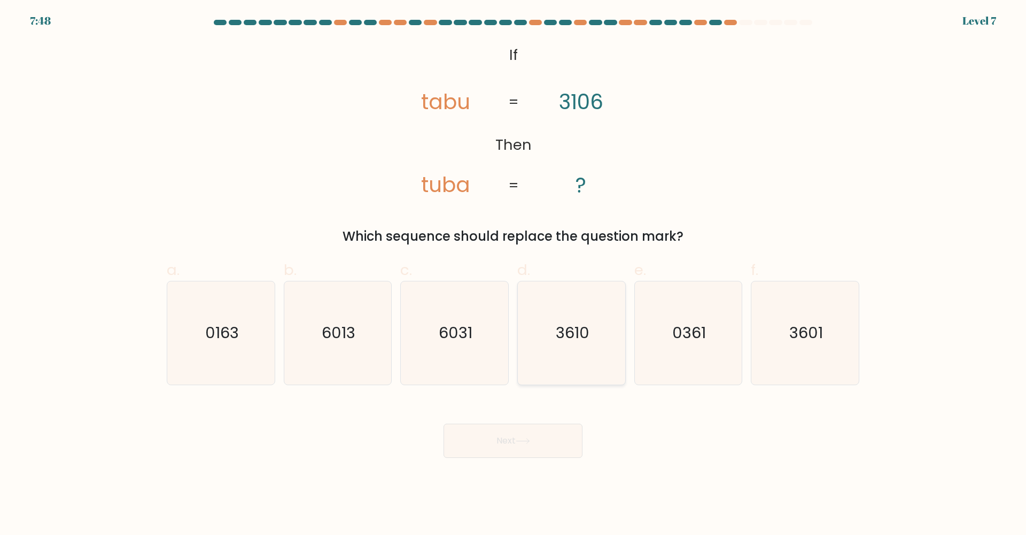
drag, startPoint x: 580, startPoint y: 330, endPoint x: 567, endPoint y: 372, distance: 44.0
click at [579, 330] on text "3610" at bounding box center [573, 332] width 34 height 21
click at [514, 274] on input "d. 3610" at bounding box center [513, 270] width 1 height 7
radio input "true"
click at [549, 451] on button "Next" at bounding box center [513, 440] width 139 height 34
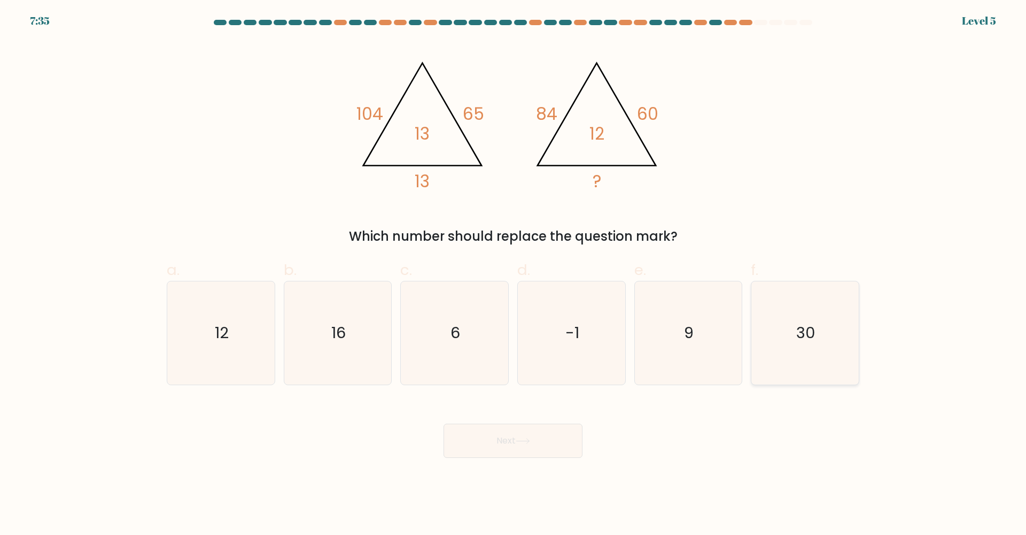
click at [822, 344] on icon "30" at bounding box center [805, 332] width 103 height 103
click at [514, 274] on input "f. 30" at bounding box center [513, 270] width 1 height 7
radio input "true"
click at [547, 444] on button "Next" at bounding box center [513, 440] width 139 height 34
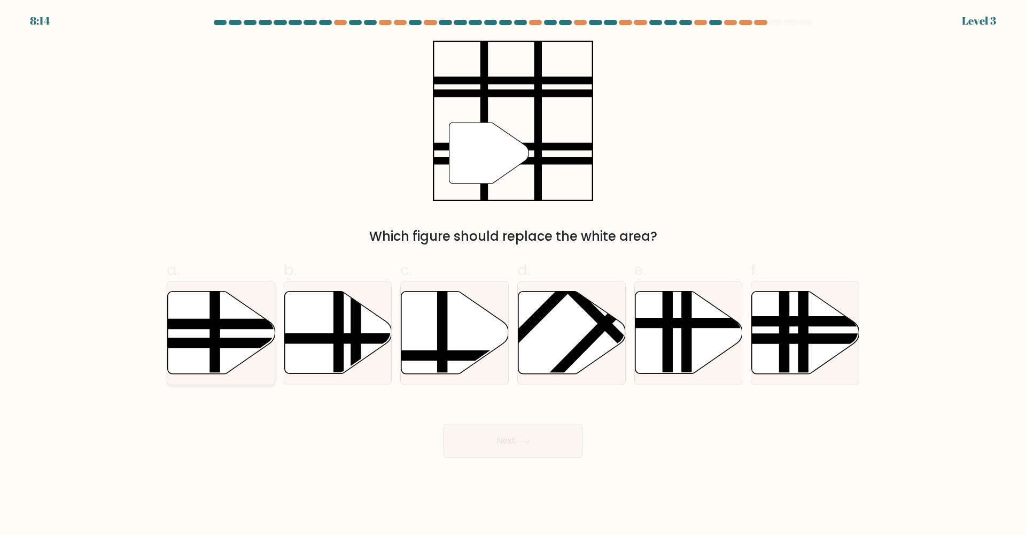
click at [240, 343] on line at bounding box center [254, 343] width 217 height 0
click at [513, 274] on input "a." at bounding box center [513, 270] width 1 height 7
radio input "true"
click at [539, 438] on button "Next" at bounding box center [513, 440] width 139 height 34
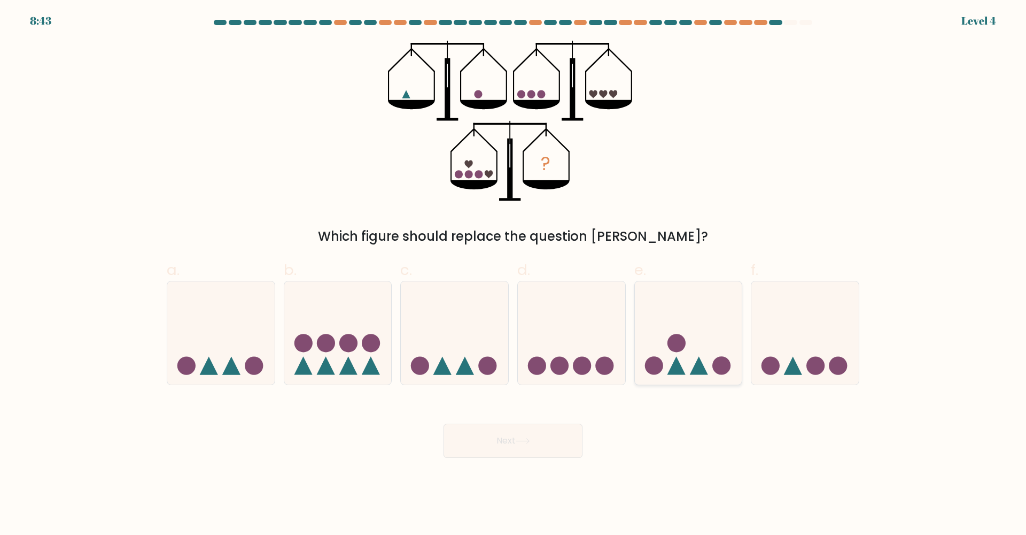
click at [682, 360] on icon at bounding box center [688, 333] width 107 height 89
click at [514, 274] on input "e." at bounding box center [513, 270] width 1 height 7
radio input "true"
click at [560, 448] on button "Next" at bounding box center [513, 440] width 139 height 34
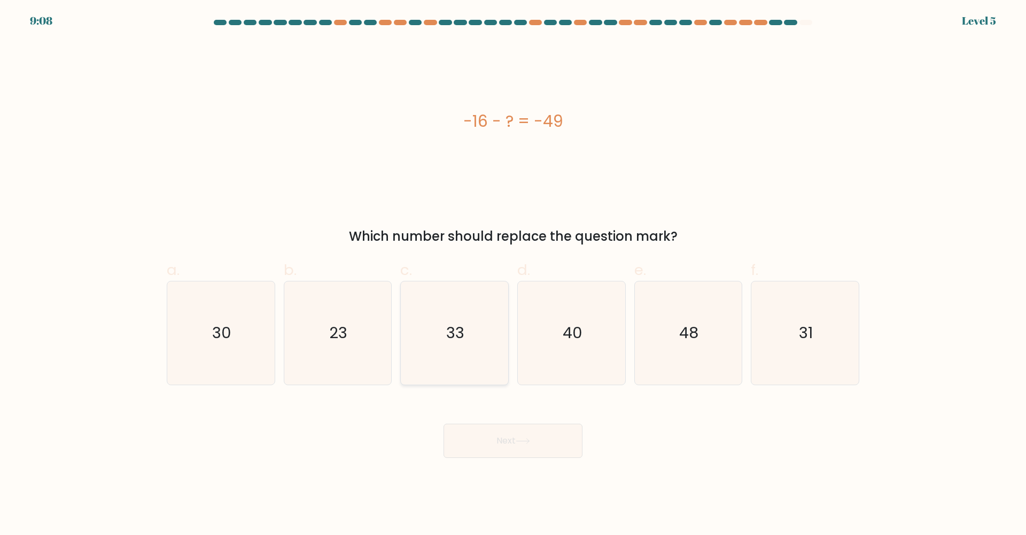
click at [467, 344] on icon "33" at bounding box center [454, 332] width 103 height 103
click at [513, 274] on input "c. 33" at bounding box center [513, 270] width 1 height 7
radio input "true"
click at [526, 427] on button "Next" at bounding box center [513, 440] width 139 height 34
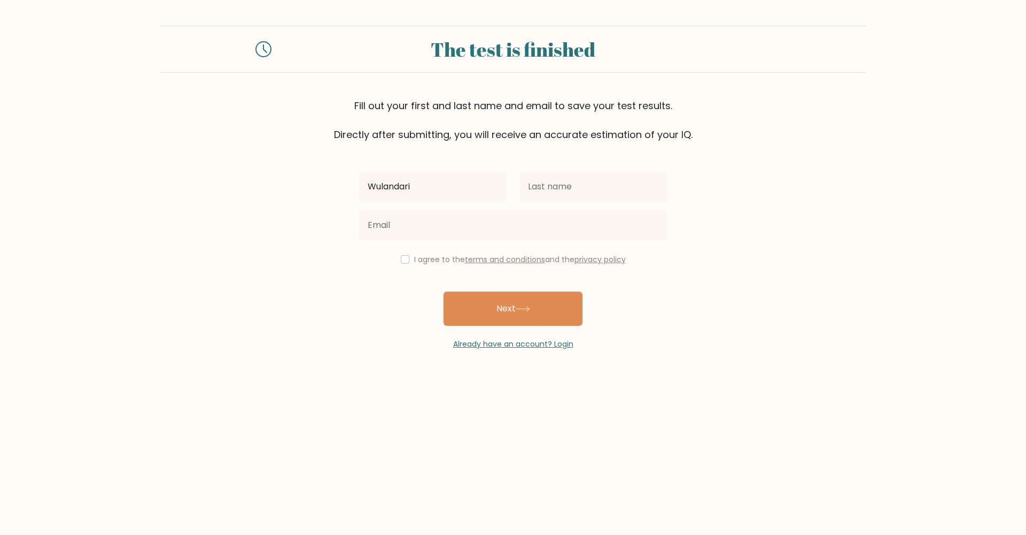
type input "Wulandari"
type input "wulandari"
type input "Wulandari.businessworld@gmail.com"
click at [420, 259] on label "I agree to the terms and conditions and the privacy policy" at bounding box center [520, 259] width 212 height 11
drag, startPoint x: 424, startPoint y: 269, endPoint x: 416, endPoint y: 269, distance: 8.0
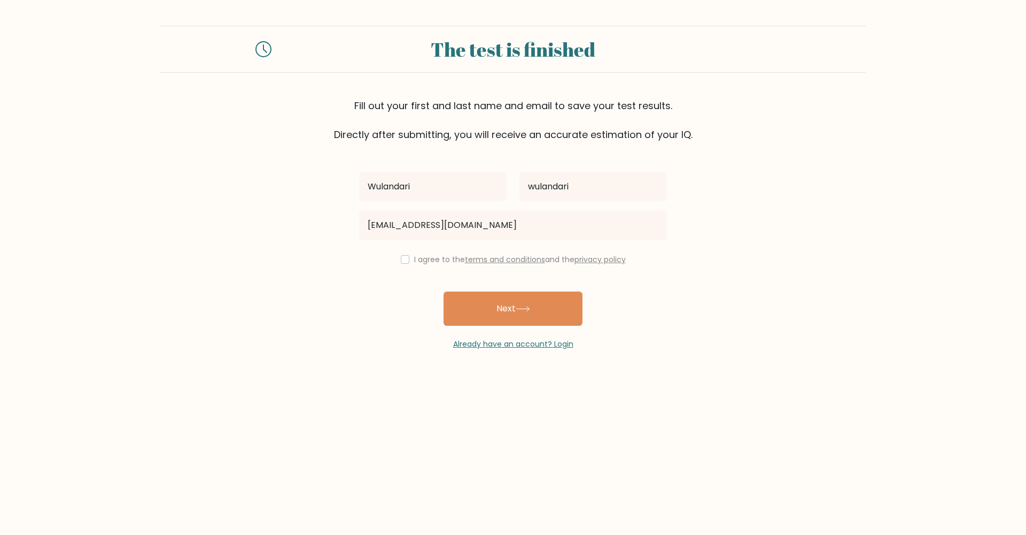
click at [425, 269] on div "Wulandari wulandari Wulandari.businessworld@gmail.com I agree to the terms and …" at bounding box center [513, 246] width 321 height 208
click at [402, 263] on input "checkbox" at bounding box center [405, 259] width 9 height 9
checkbox input "true"
click at [493, 321] on button "Next" at bounding box center [513, 308] width 139 height 34
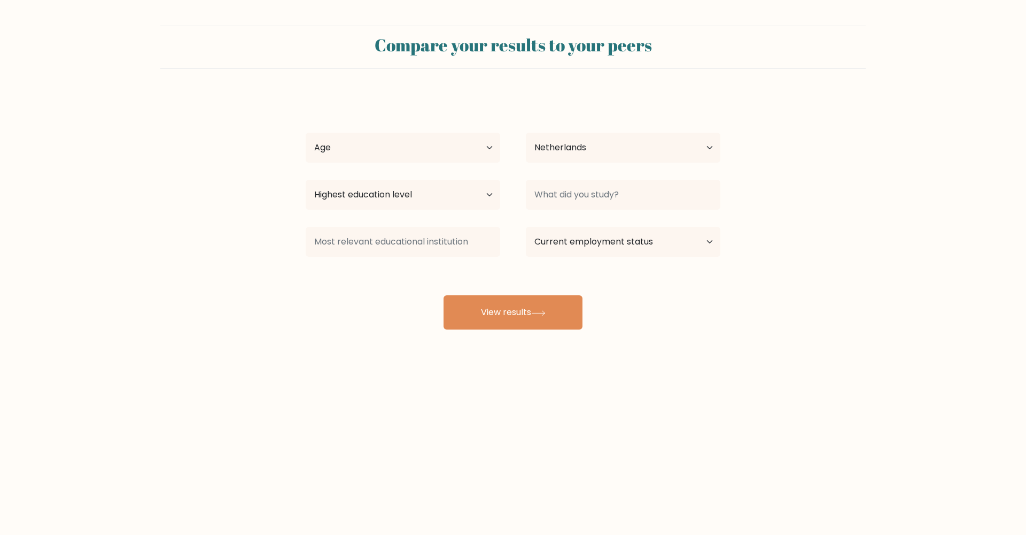
select select "NL"
select select "25_34"
select select "masters_degree"
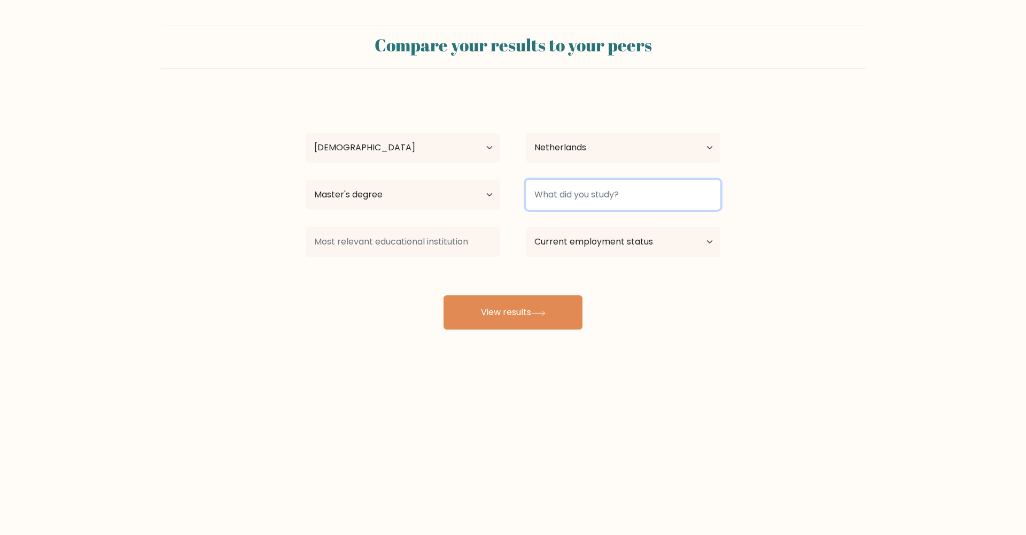
click at [575, 195] on input at bounding box center [623, 195] width 195 height 30
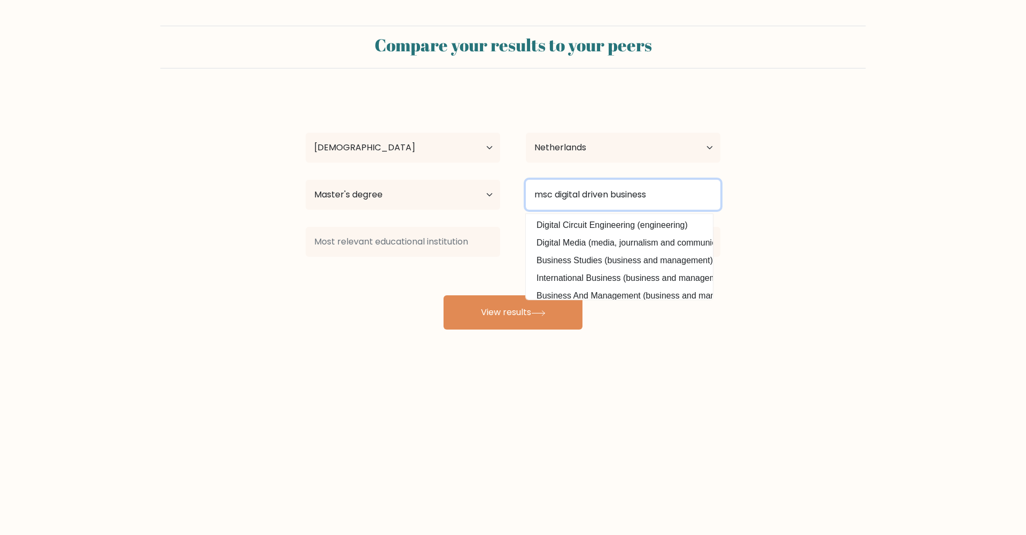
type input "msc digital driven business"
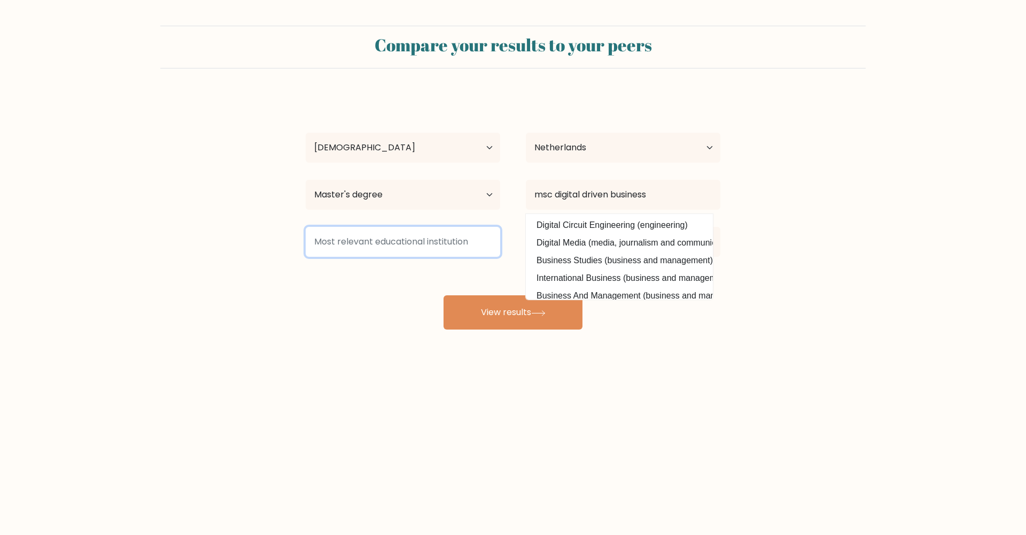
click at [483, 244] on input at bounding box center [403, 242] width 195 height 30
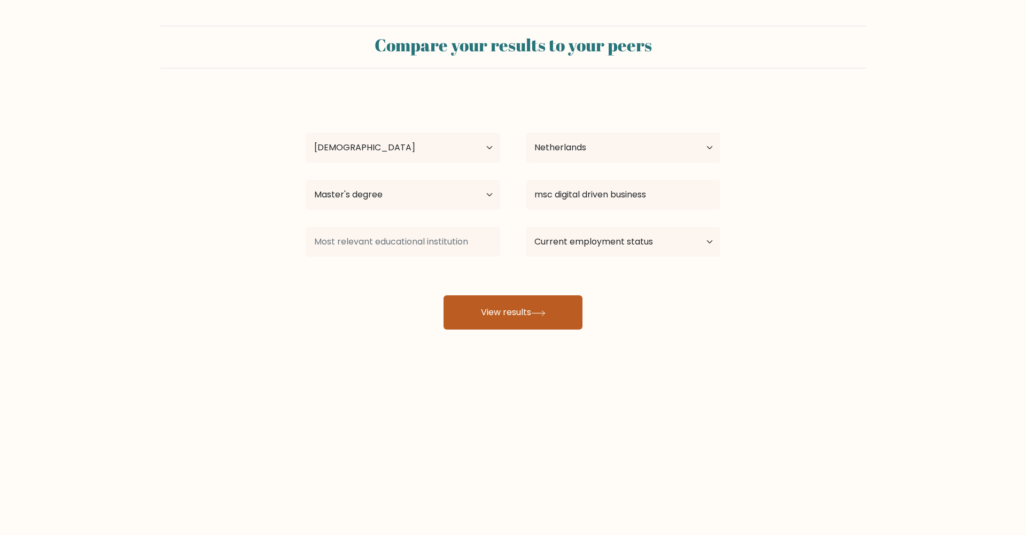
click at [544, 317] on button "View results" at bounding box center [513, 312] width 139 height 34
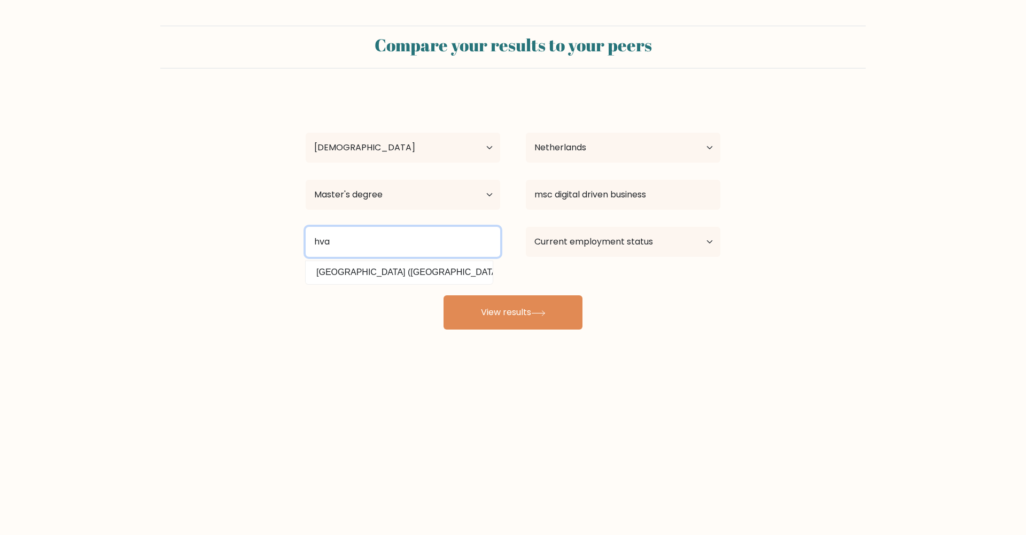
type input "hva"
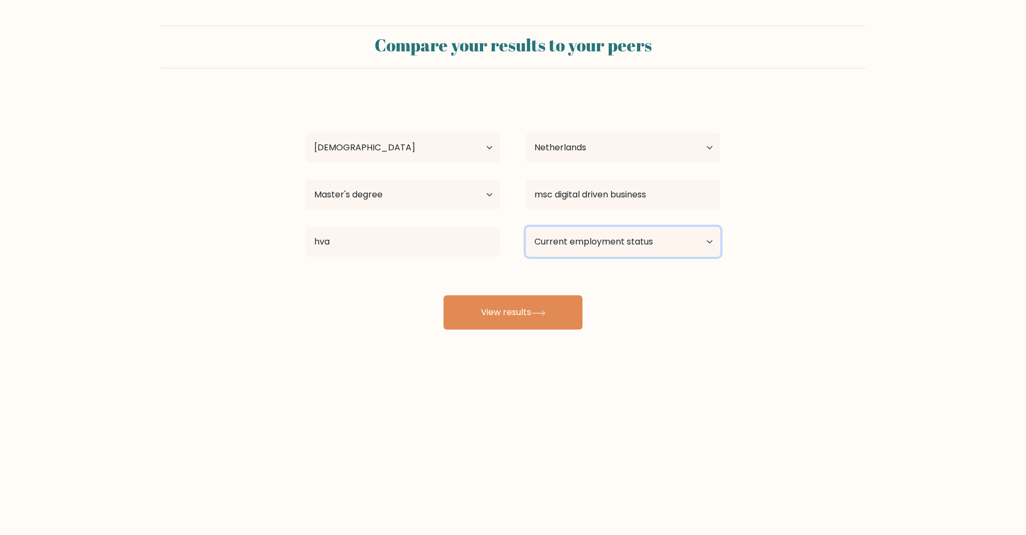
select select "student"
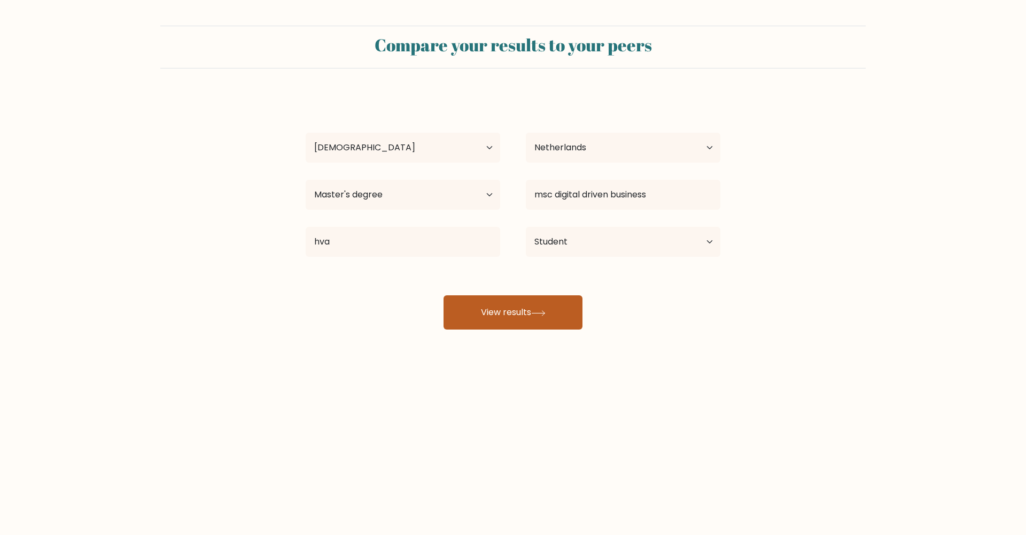
click at [550, 311] on button "View results" at bounding box center [513, 312] width 139 height 34
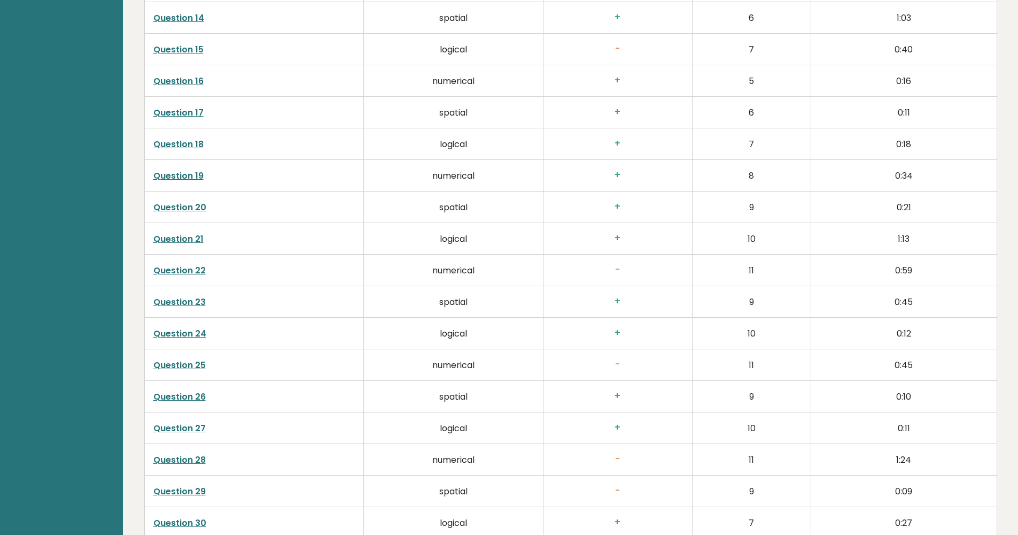
scroll to position [2685, 0]
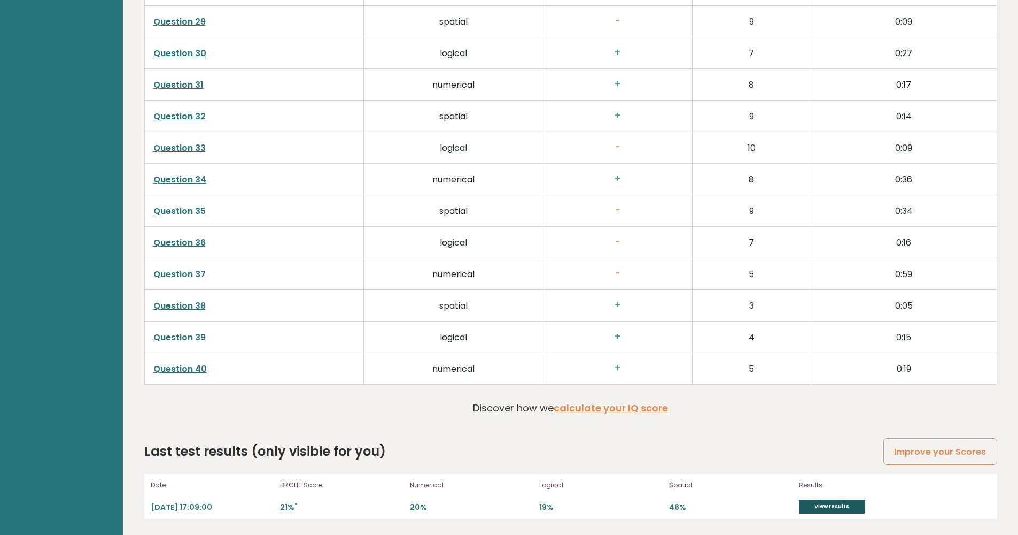
click at [842, 506] on link "View results" at bounding box center [832, 506] width 66 height 14
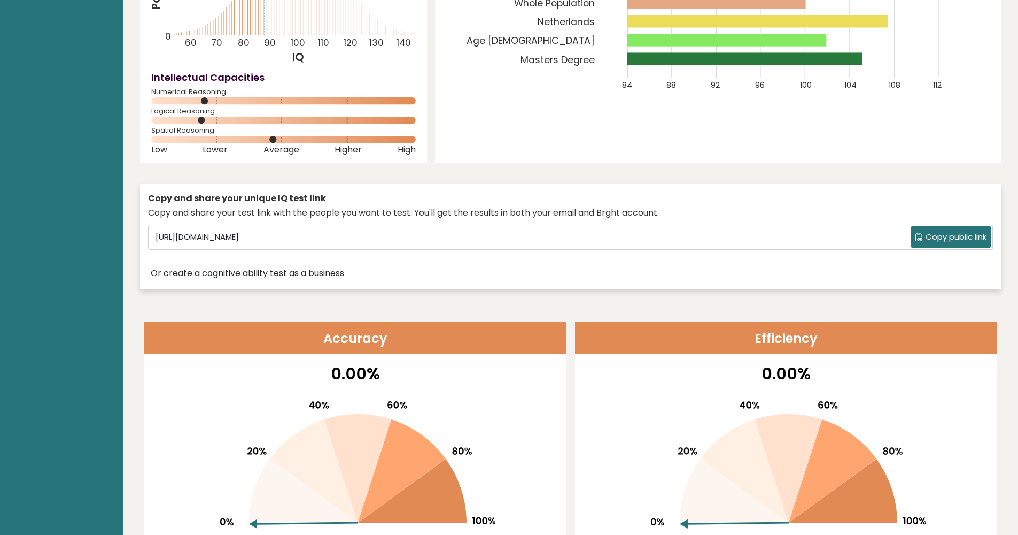
scroll to position [0, 0]
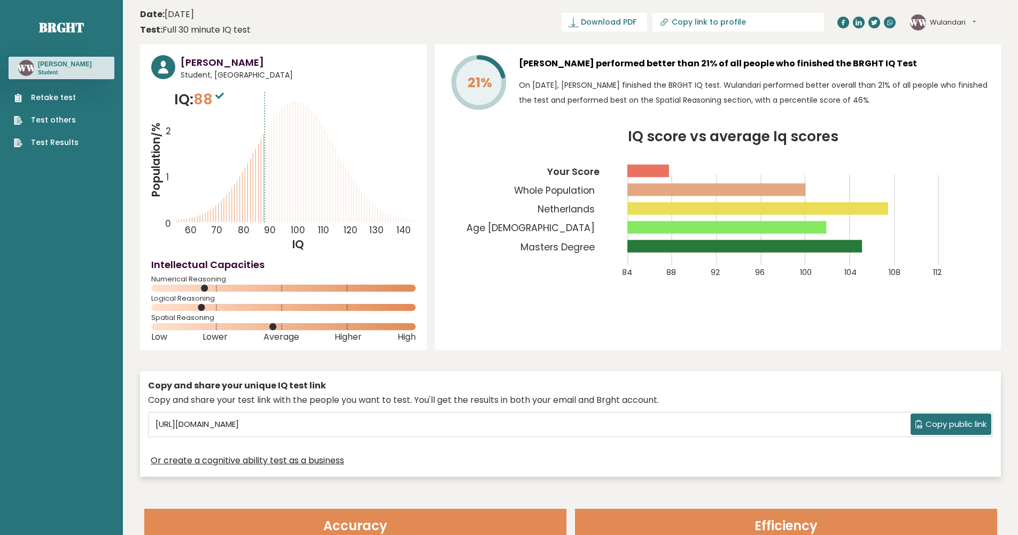
click at [61, 126] on ul "Retake test Test others Test Results" at bounding box center [46, 120] width 75 height 56
click at [59, 121] on link "Test others" at bounding box center [46, 119] width 65 height 11
click at [71, 142] on link "Test Results" at bounding box center [46, 142] width 65 height 11
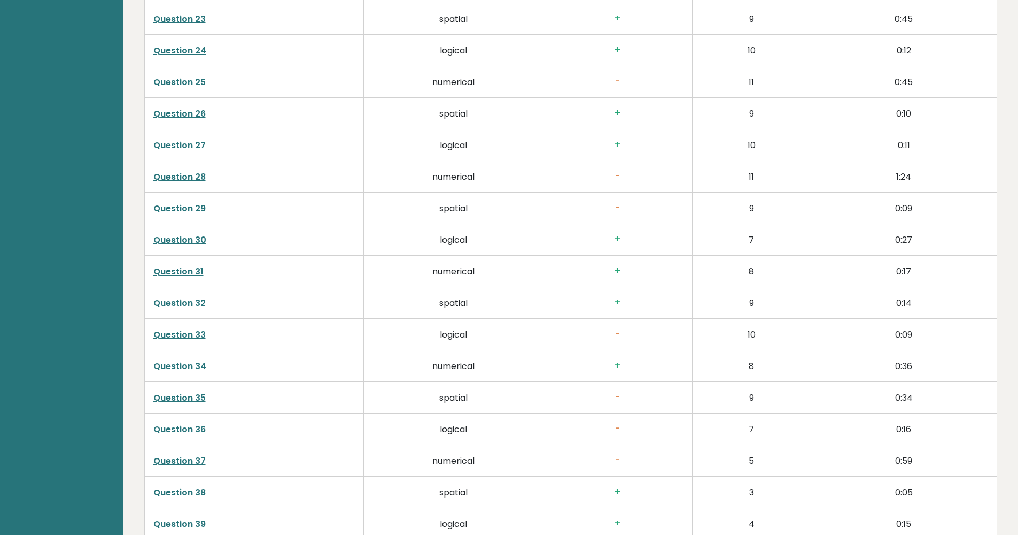
scroll to position [2685, 0]
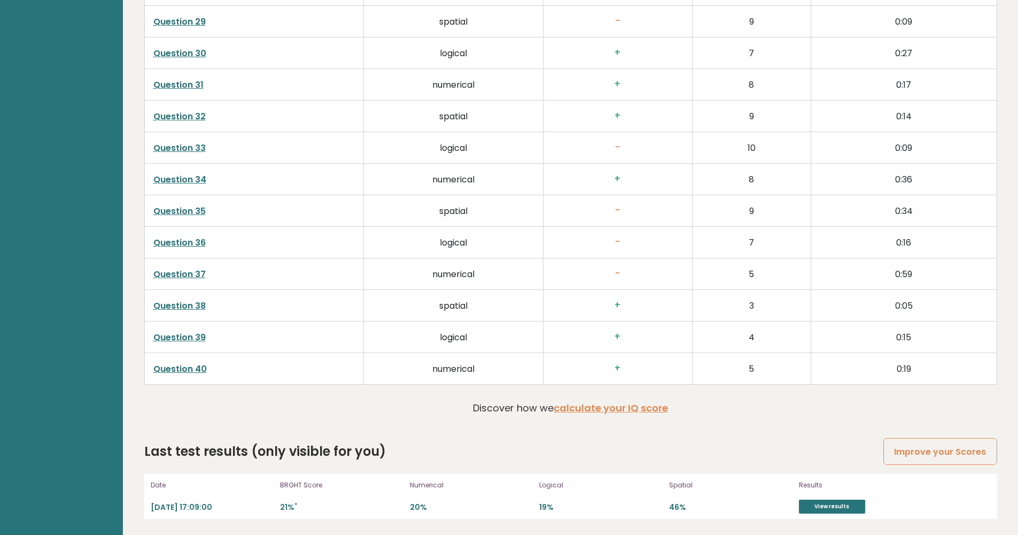
click at [905, 445] on link "Improve your Scores" at bounding box center [940, 451] width 113 height 27
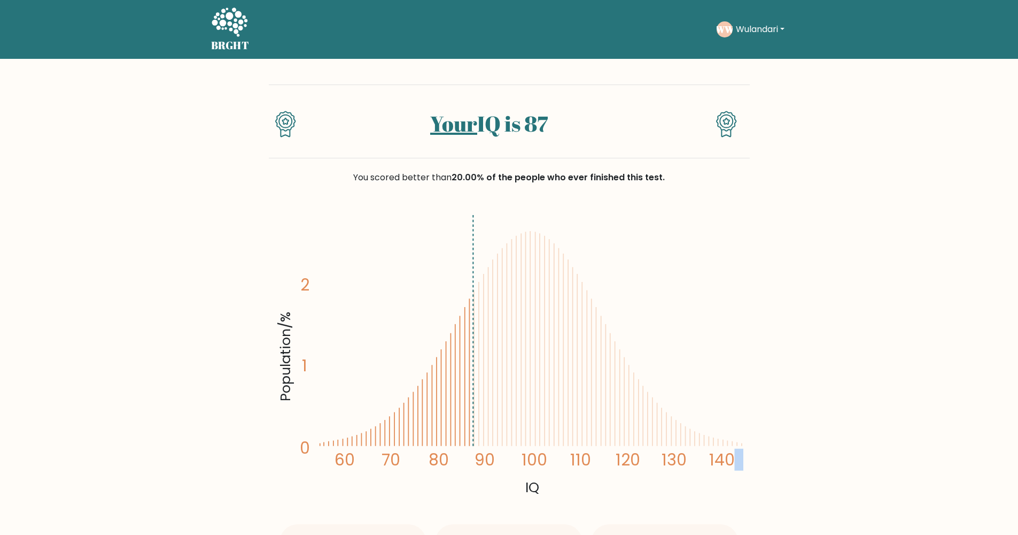
drag, startPoint x: 474, startPoint y: 351, endPoint x: 528, endPoint y: 366, distance: 56.5
click at [528, 366] on icon "Population/% IQ 0 1 2 60 70 80 90 100 110 120 130 140" at bounding box center [509, 354] width 468 height 289
click at [631, 435] on text "140" at bounding box center [515, 331] width 481 height 277
drag, startPoint x: 629, startPoint y: 436, endPoint x: 619, endPoint y: 429, distance: 12.3
click at [619, 429] on icon "Population/% IQ 0 1 2 60 70 80 90 100 110 120 130 140" at bounding box center [509, 354] width 468 height 289
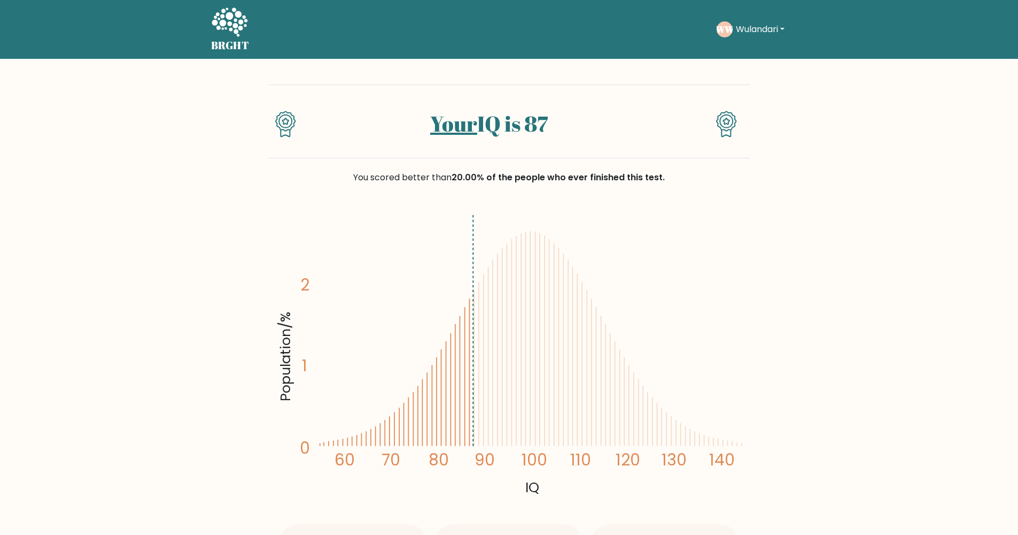
click at [619, 428] on text "140" at bounding box center [515, 331] width 481 height 277
click at [379, 306] on text "140" at bounding box center [515, 331] width 481 height 277
click at [300, 287] on text "140" at bounding box center [515, 331] width 481 height 277
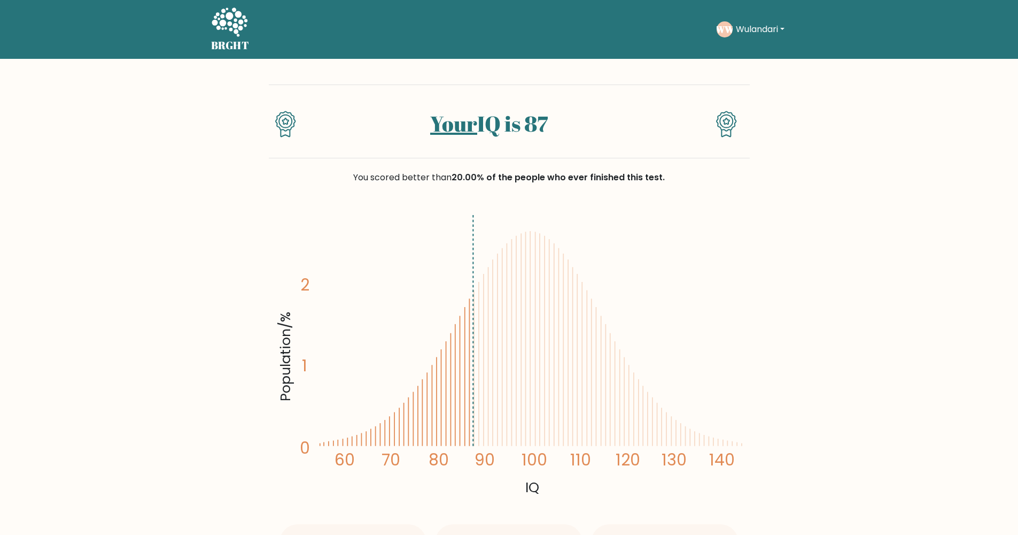
drag, startPoint x: 300, startPoint y: 287, endPoint x: 300, endPoint y: 299, distance: 12.3
click at [303, 303] on text "140" at bounding box center [515, 331] width 481 height 277
click at [303, 278] on tspan "2" at bounding box center [304, 285] width 9 height 22
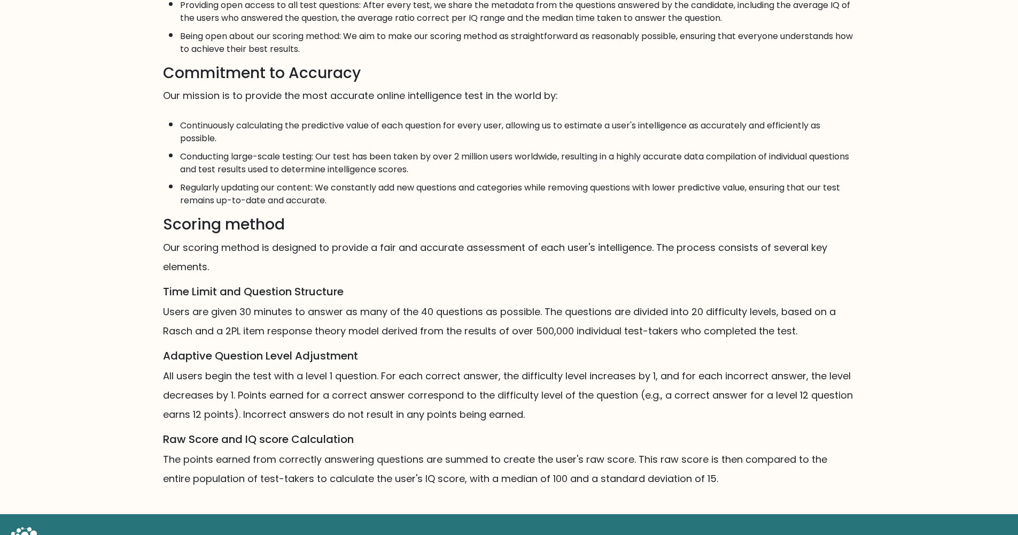
scroll to position [518, 0]
